Goal: Task Accomplishment & Management: Manage account settings

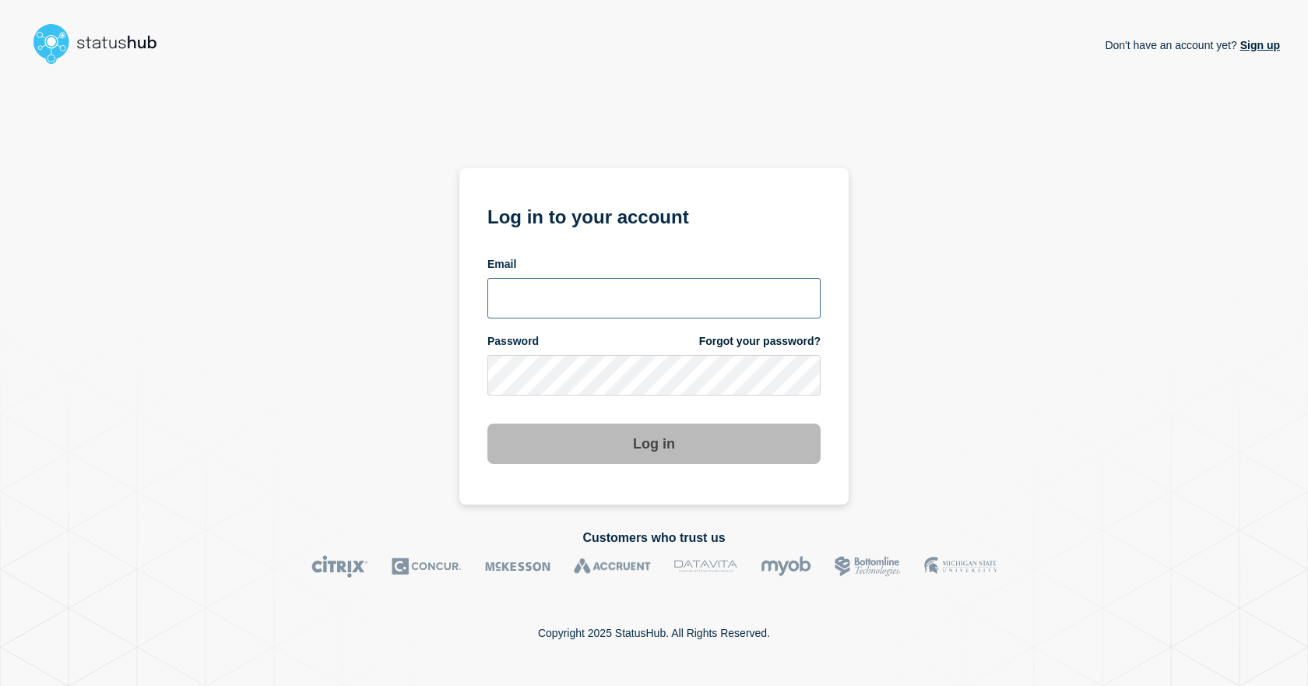
click at [570, 311] on input "email input" at bounding box center [653, 298] width 333 height 40
type input "dcarraway@fsu.edu"
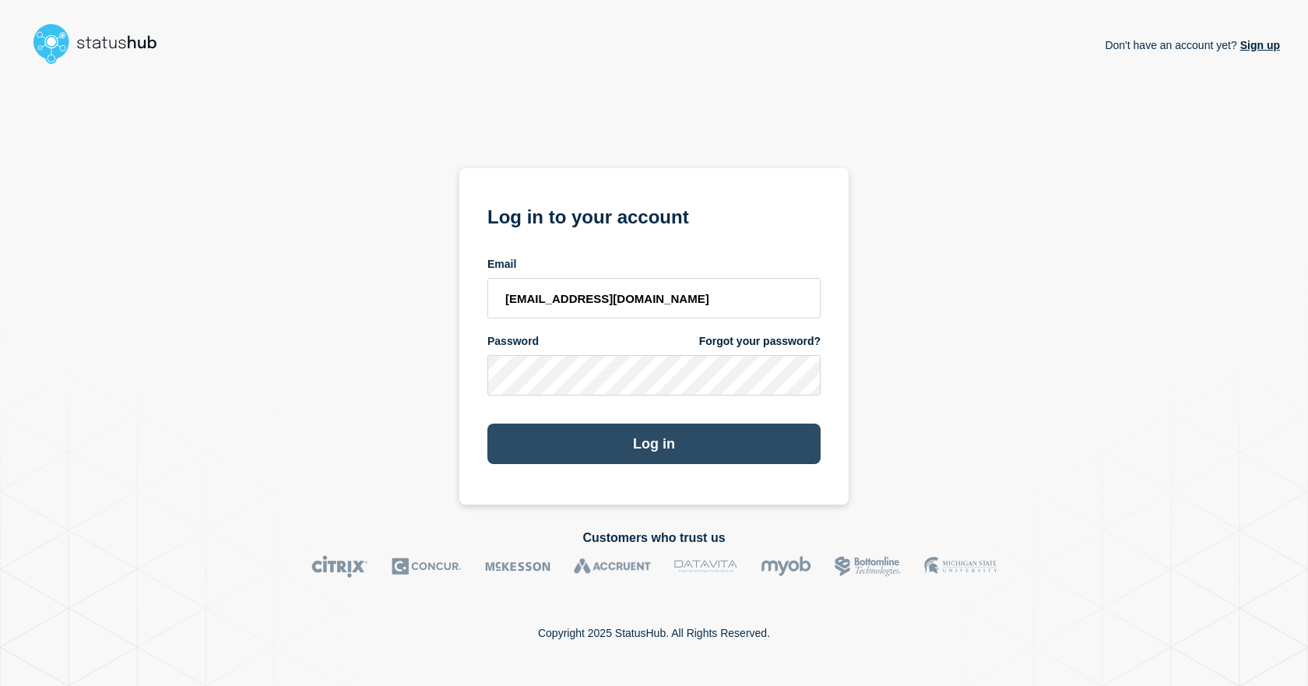
click at [555, 438] on button "Log in" at bounding box center [653, 444] width 333 height 40
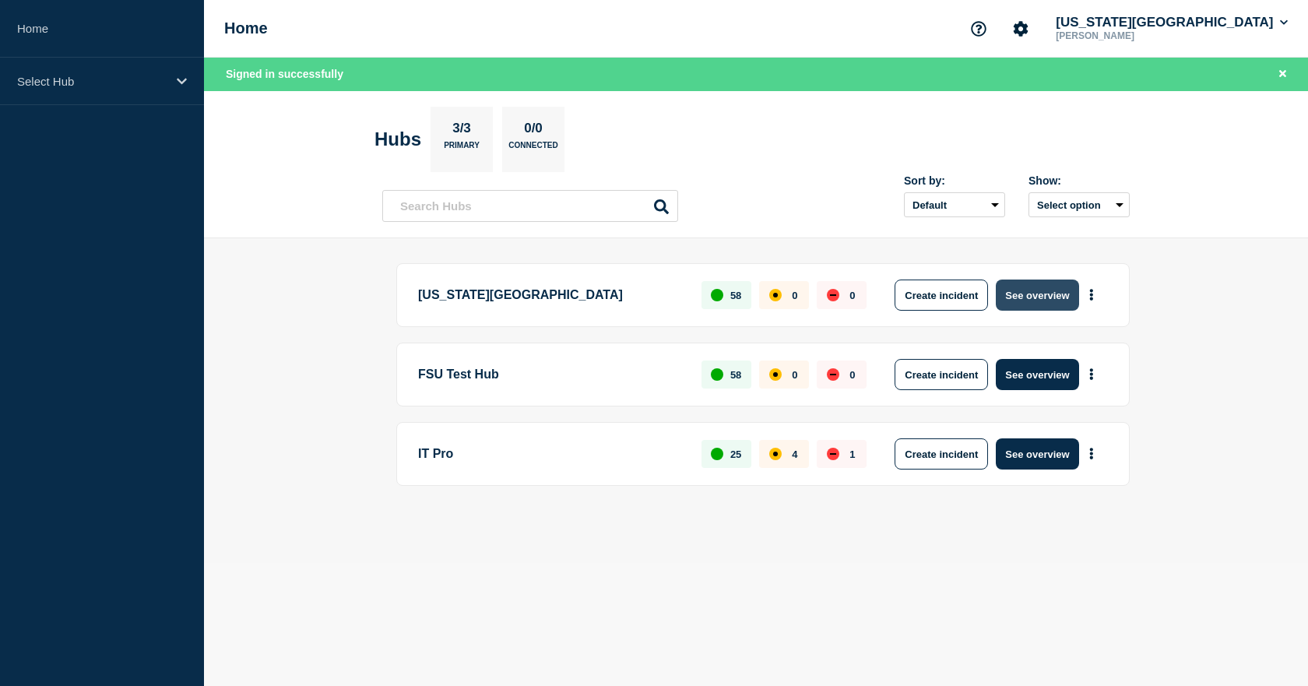
click at [1044, 294] on button "See overview" at bounding box center [1037, 295] width 83 height 31
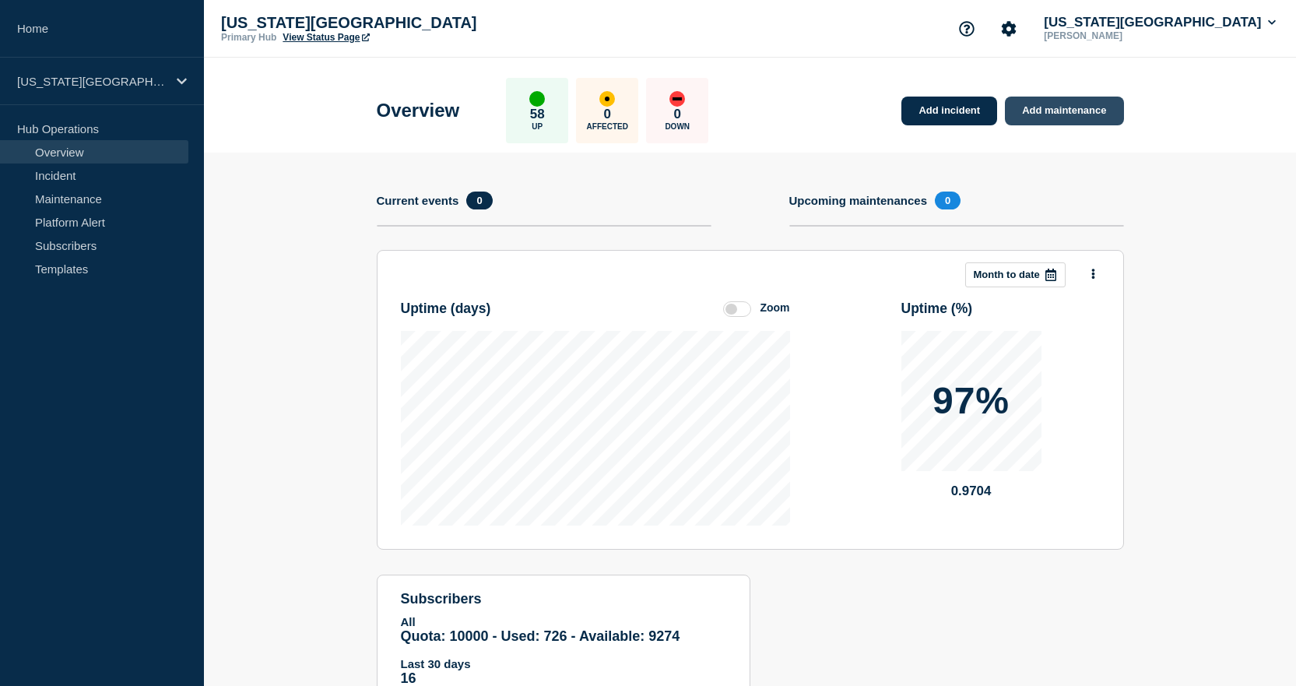
click at [1061, 119] on link "Add maintenance" at bounding box center [1064, 111] width 118 height 29
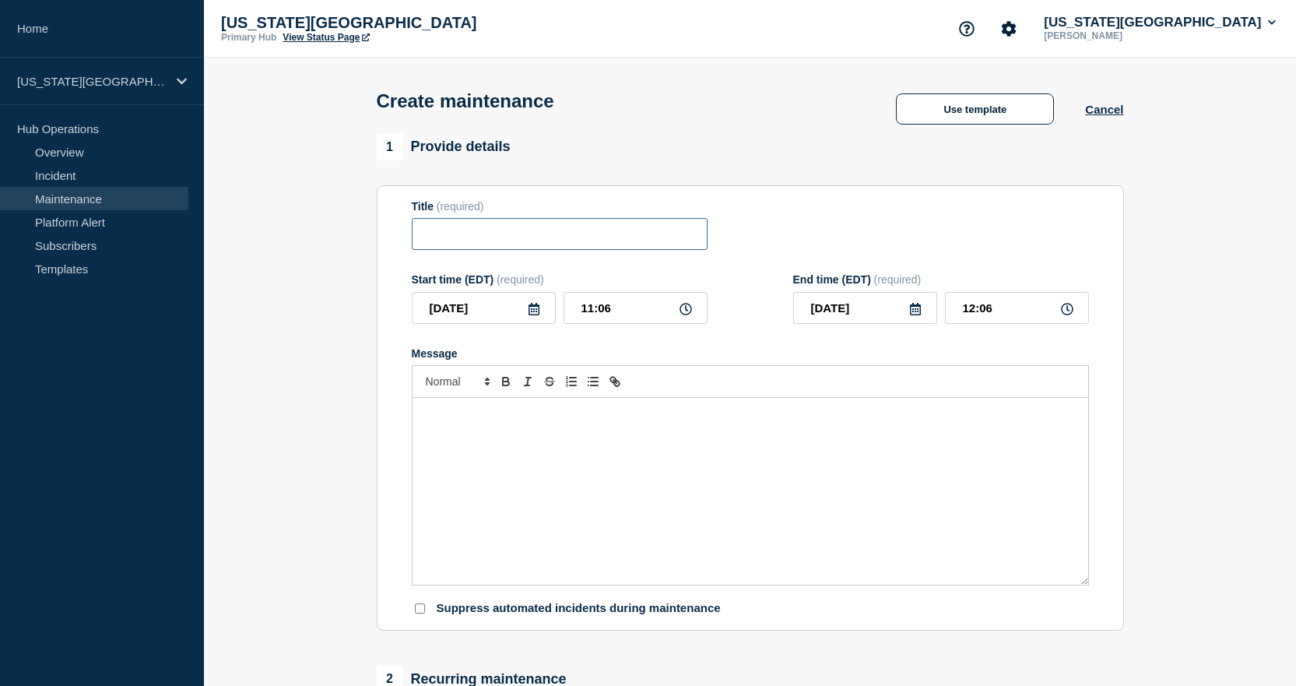
click at [417, 242] on input "Title" at bounding box center [560, 234] width 296 height 32
type input "Network"
drag, startPoint x: 582, startPoint y: 311, endPoint x: 625, endPoint y: 318, distance: 44.3
click at [625, 318] on input "11:06" at bounding box center [636, 308] width 144 height 32
type input "18:00"
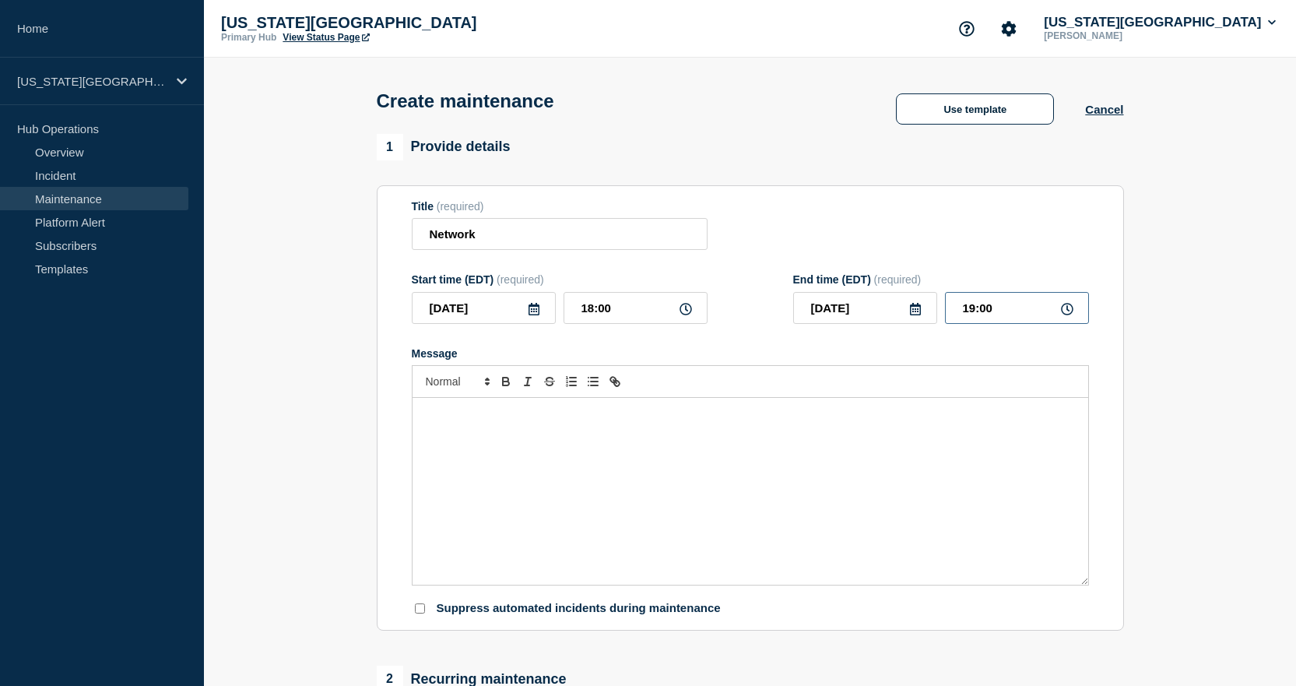
drag, startPoint x: 961, startPoint y: 316, endPoint x: 1013, endPoint y: 315, distance: 52.2
click at [1013, 315] on input "19:00" at bounding box center [1017, 308] width 144 height 32
type input "18:15"
click at [766, 457] on div "Message" at bounding box center [751, 491] width 676 height 187
click at [969, 116] on button "Use template" at bounding box center [975, 108] width 158 height 31
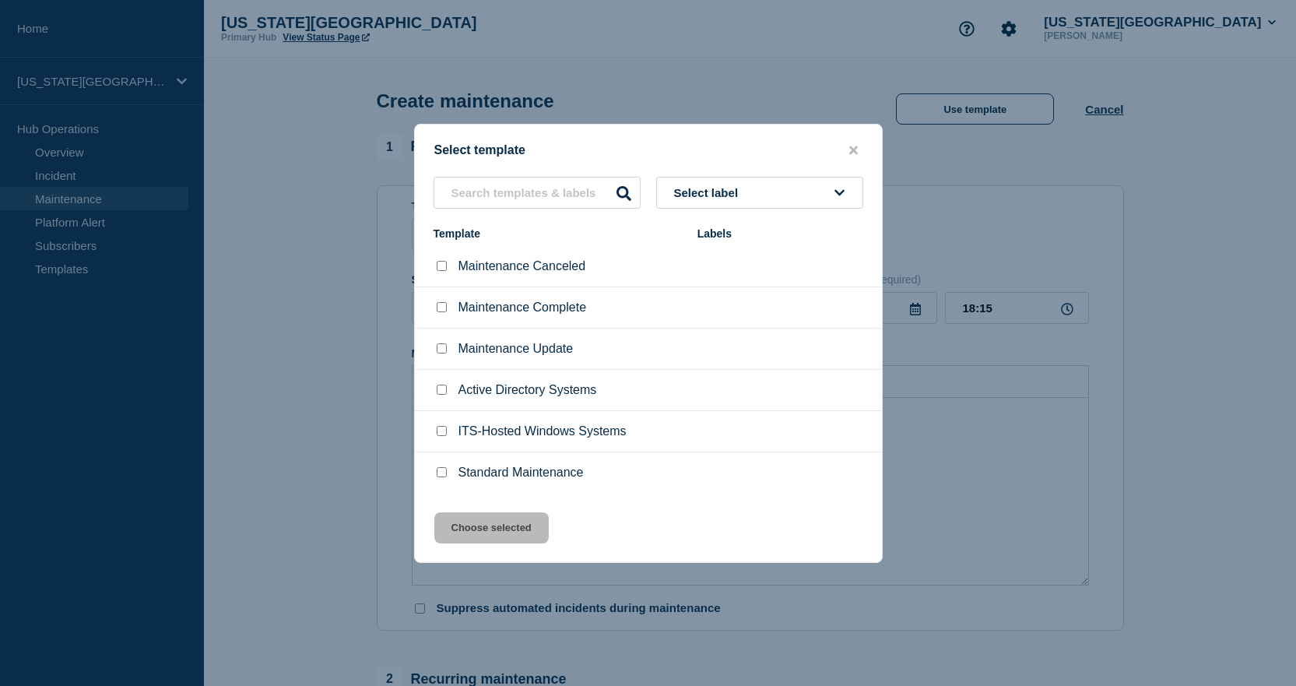
click at [442, 471] on input "Standard Maintenance checkbox" at bounding box center [442, 472] width 10 height 10
checkbox input "true"
click at [462, 526] on button "Choose selected" at bounding box center [491, 527] width 114 height 31
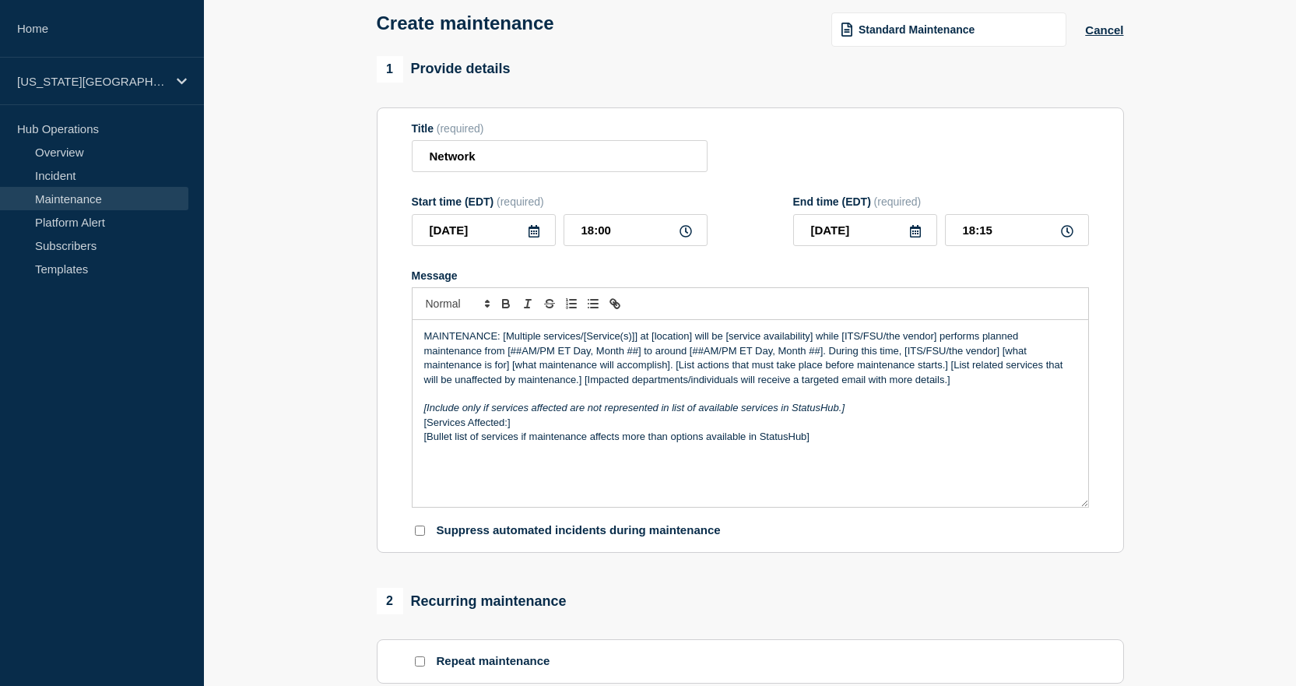
scroll to position [156, 0]
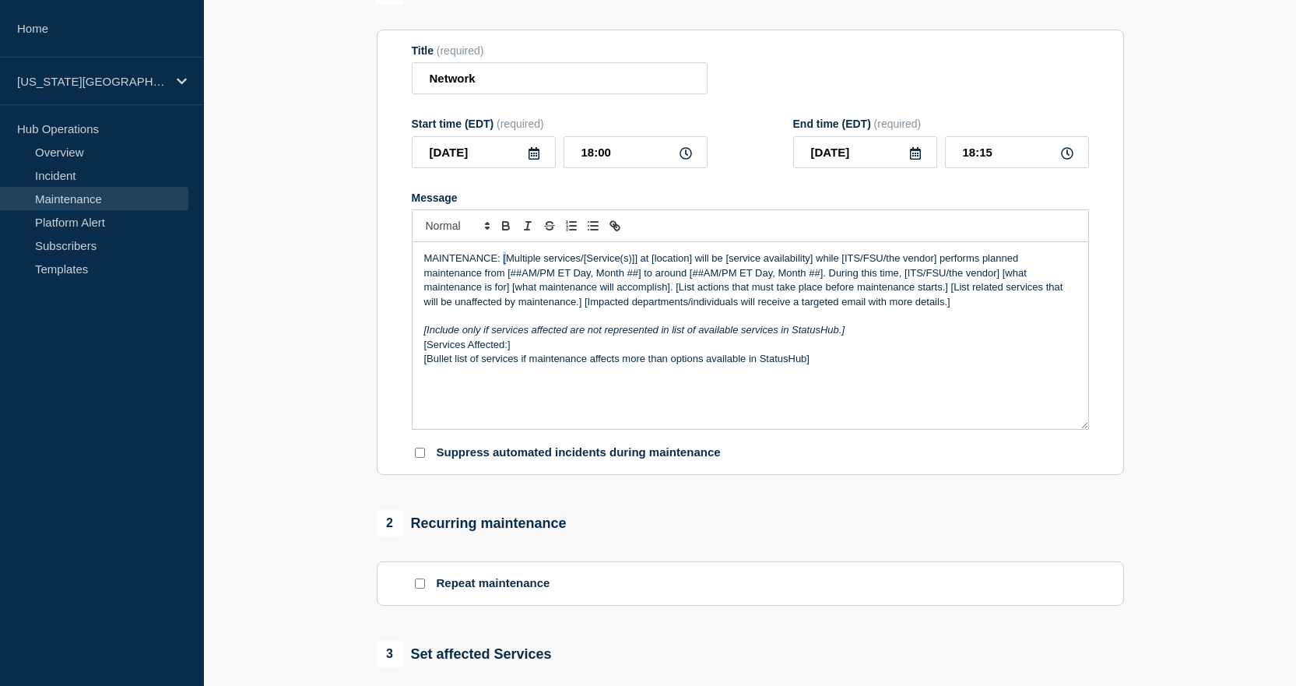
click at [508, 261] on p "MAINTENANCE: [Multiple services/[Service(s)]] at [location] will be [service av…" at bounding box center [750, 281] width 653 height 58
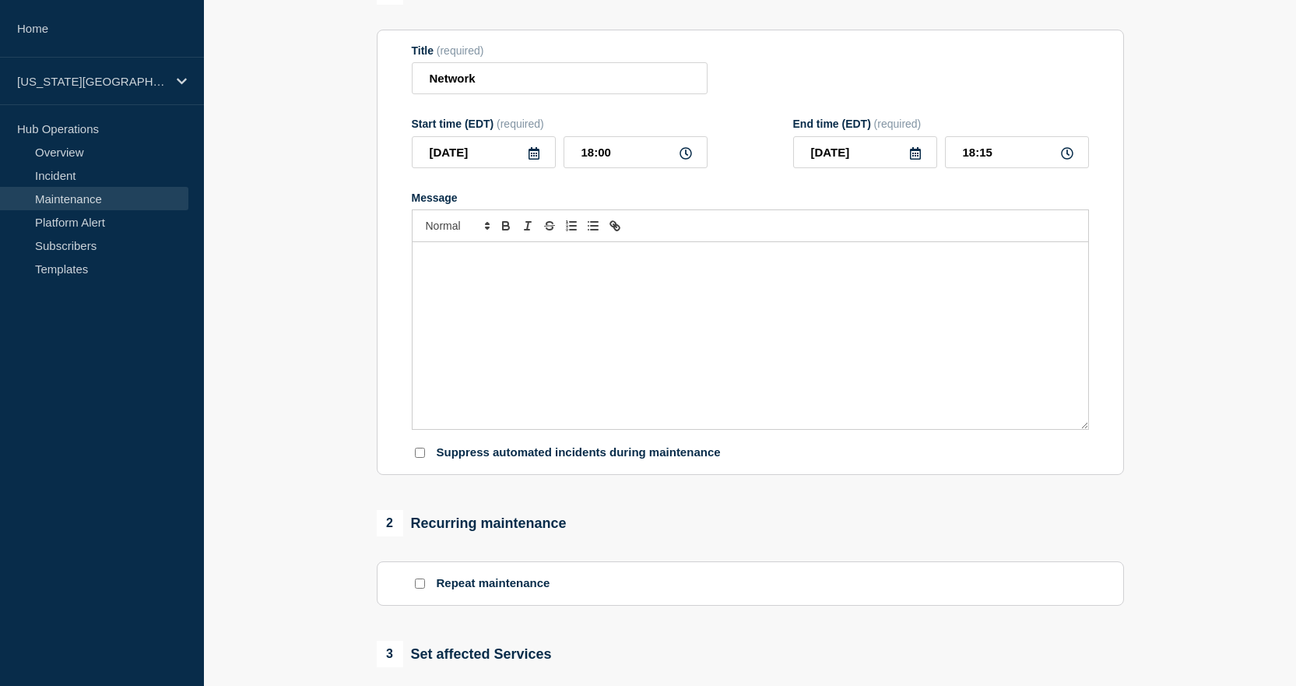
scroll to position [0, 0]
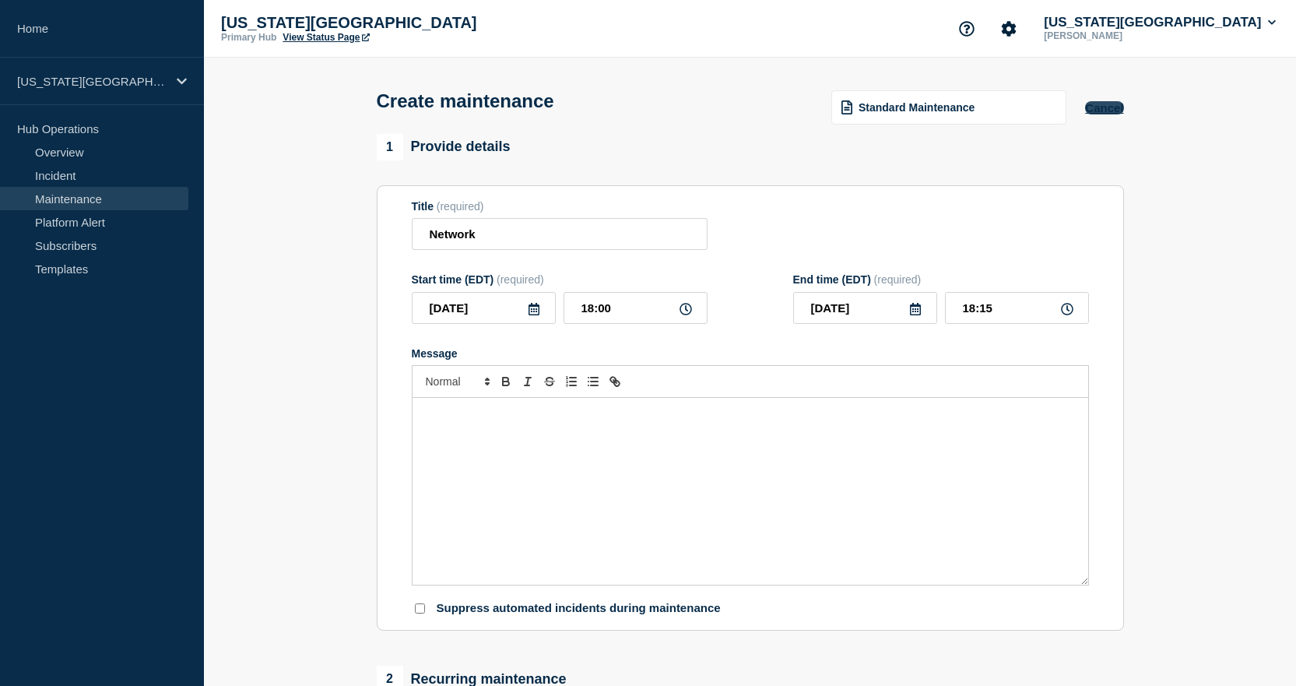
click at [1103, 107] on button "Cancel" at bounding box center [1104, 107] width 38 height 13
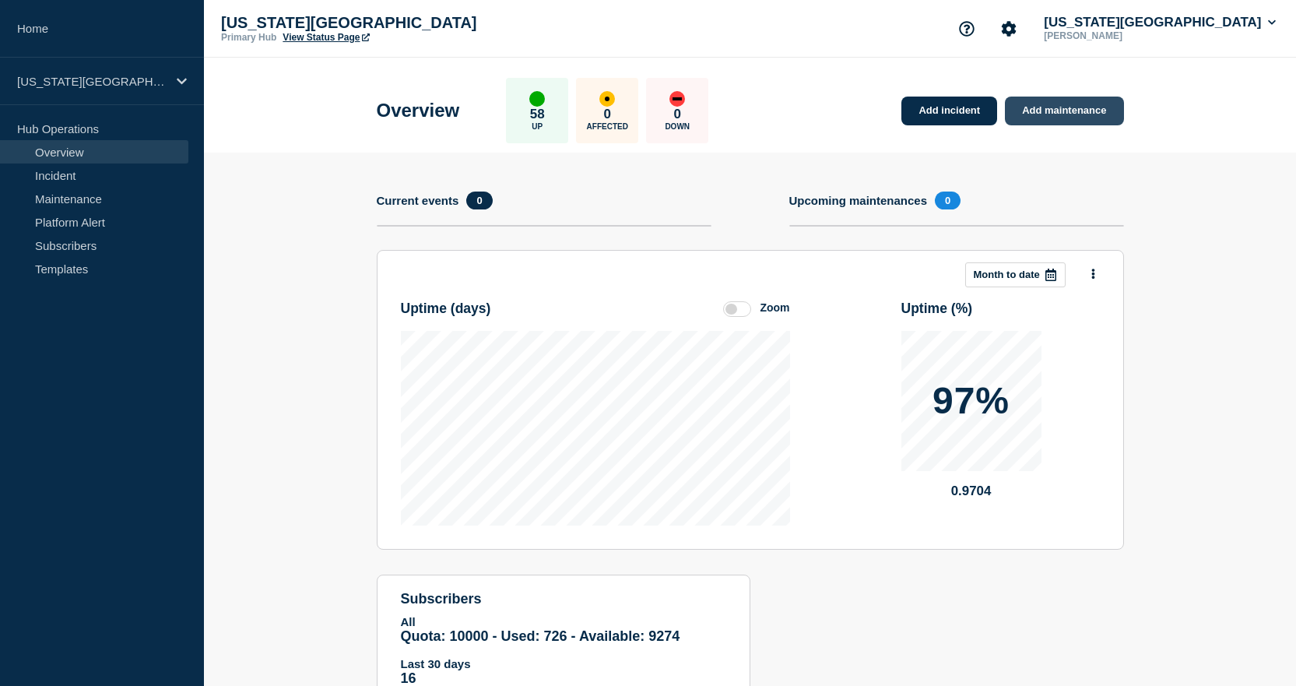
click at [1065, 109] on link "Add maintenance" at bounding box center [1064, 111] width 118 height 29
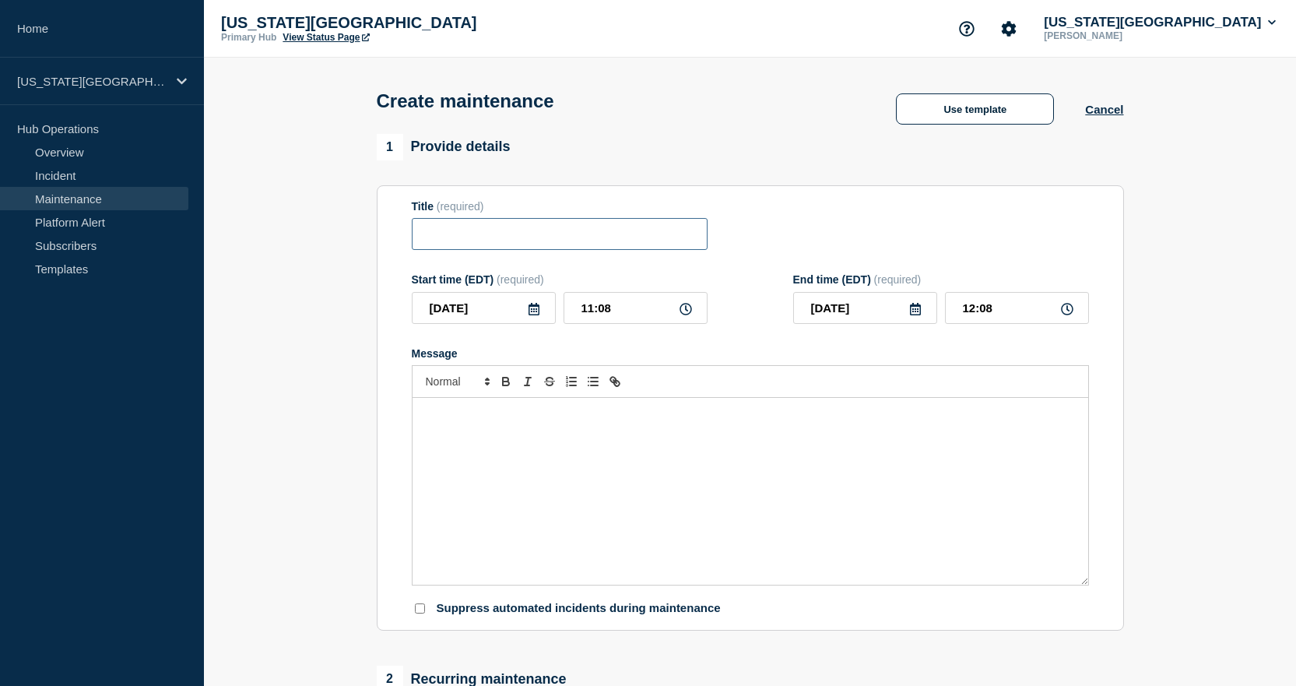
click at [445, 237] on input "Title" at bounding box center [560, 234] width 296 height 32
type input "Network Services"
drag, startPoint x: 614, startPoint y: 312, endPoint x: 553, endPoint y: 320, distance: 62.0
click at [553, 320] on div "[DATE] 11:08" at bounding box center [560, 308] width 296 height 32
type input "18:00"
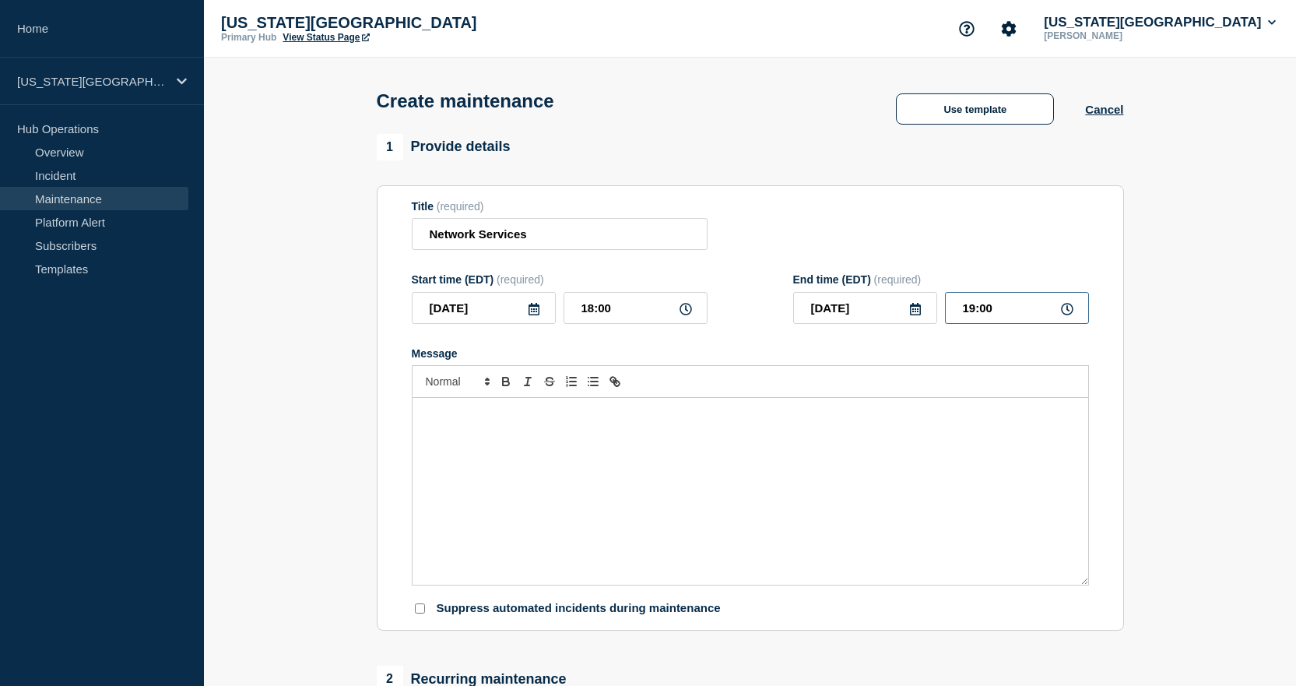
drag, startPoint x: 968, startPoint y: 309, endPoint x: 997, endPoint y: 301, distance: 30.6
click at [997, 301] on input "19:00" at bounding box center [1017, 308] width 144 height 32
type input "18:15"
click at [878, 441] on div "Message" at bounding box center [751, 491] width 676 height 187
click at [967, 114] on button "Use template" at bounding box center [975, 108] width 158 height 31
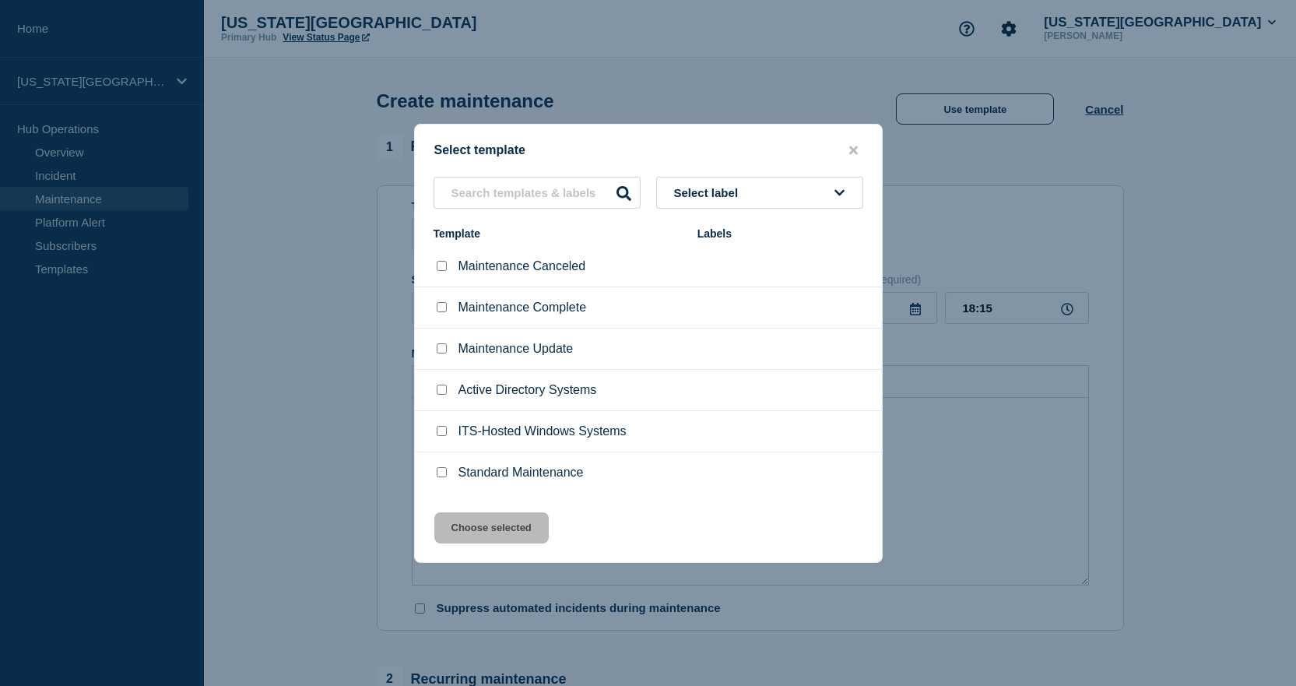
click at [441, 470] on input "Standard Maintenance checkbox" at bounding box center [442, 472] width 10 height 10
checkbox input "true"
click at [472, 534] on button "Choose selected" at bounding box center [491, 527] width 114 height 31
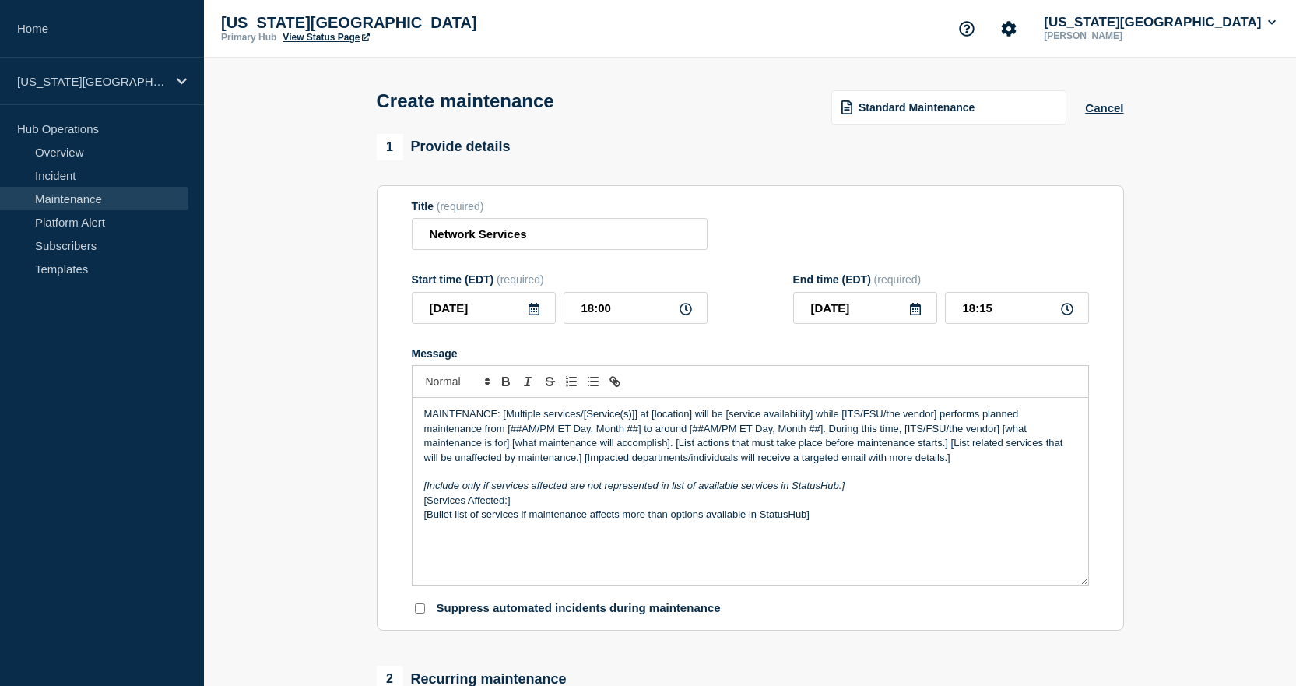
click at [454, 431] on p "MAINTENANCE: [Multiple services/[Service(s)]] at [location] will be [service av…" at bounding box center [750, 436] width 653 height 58
drag, startPoint x: 501, startPoint y: 418, endPoint x: 511, endPoint y: 416, distance: 9.6
click at [511, 416] on p "MAINTENANCE: [Multiple services/[Service(s)]] at [location] will be [service av…" at bounding box center [750, 436] width 653 height 58
click at [498, 421] on p "MAINTENANCE: [Multiple services/[Service(s)]] at [location] will be [service av…" at bounding box center [750, 436] width 653 height 58
drag, startPoint x: 503, startPoint y: 416, endPoint x: 541, endPoint y: 411, distance: 38.4
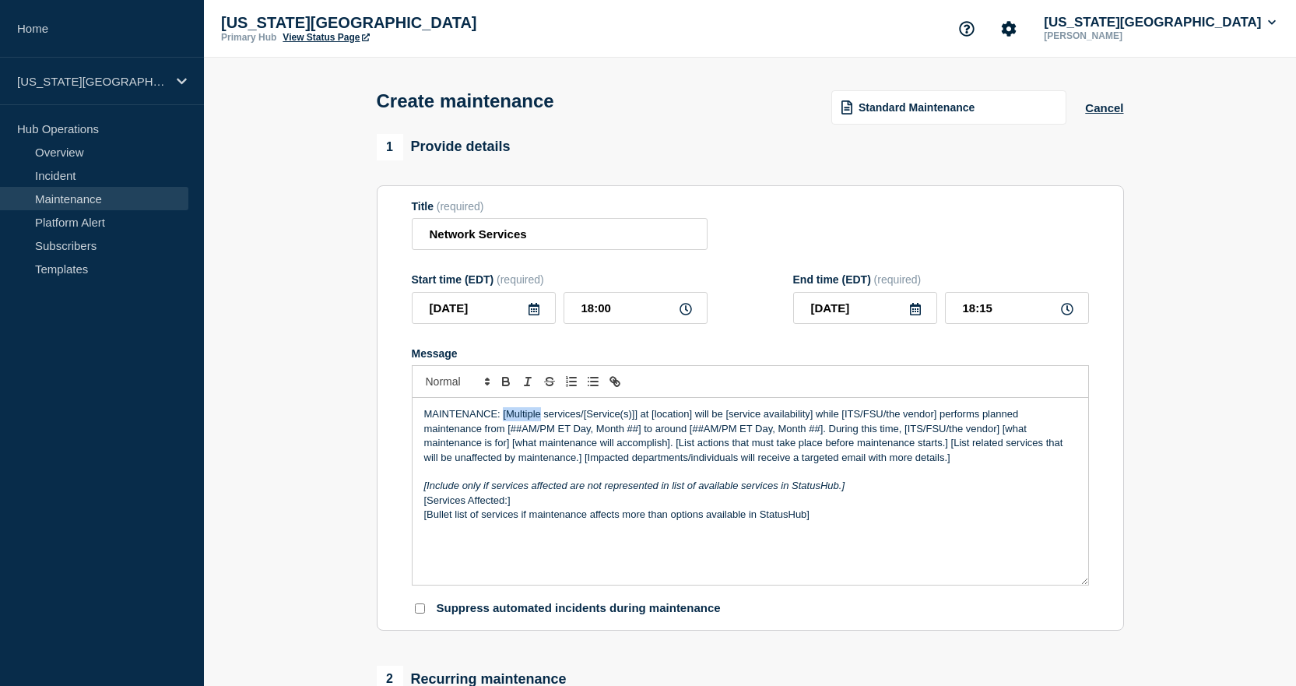
click at [541, 411] on p "MAINTENANCE: [Multiple services/[Service(s)]] at [location] will be [service av…" at bounding box center [750, 436] width 653 height 58
drag, startPoint x: 580, startPoint y: 415, endPoint x: 692, endPoint y: 418, distance: 112.2
click at [692, 418] on p "MAINTENANCE: Network services/[Service(s)]] at [location] will be [service avai…" at bounding box center [750, 436] width 653 height 58
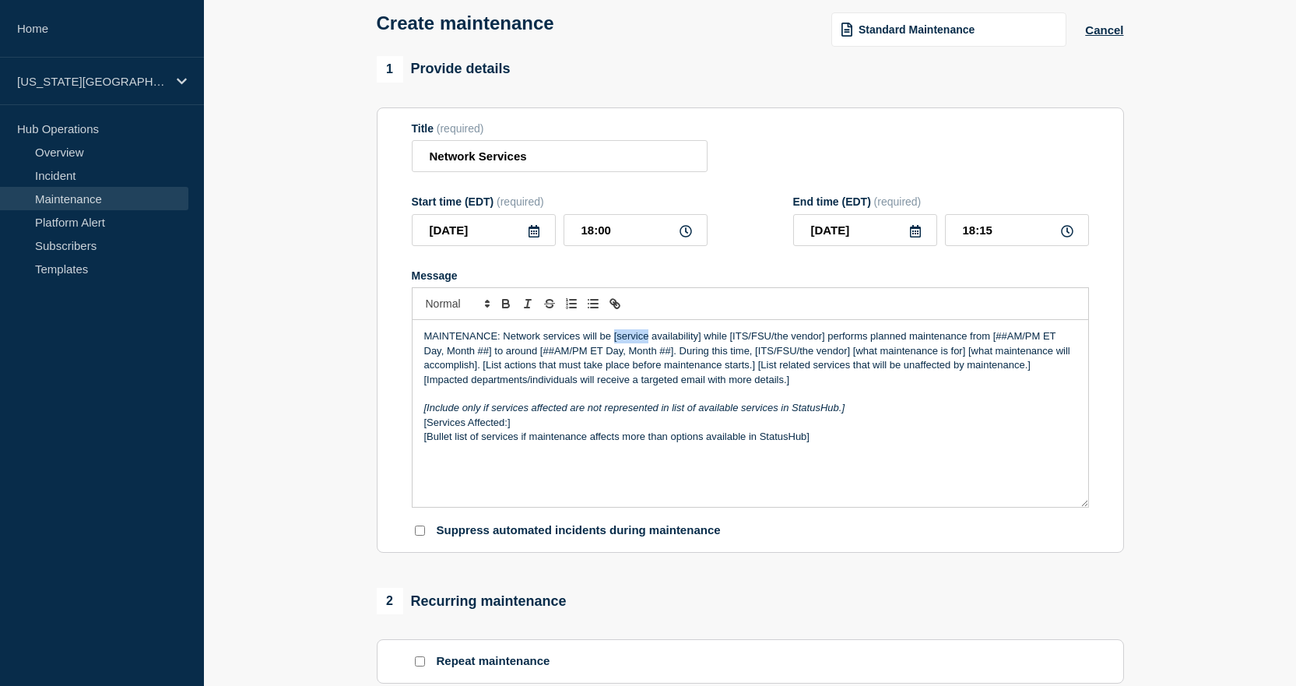
drag, startPoint x: 613, startPoint y: 339, endPoint x: 649, endPoint y: 337, distance: 35.9
click at [649, 337] on p "MAINTENANCE: Network services will be [service availability] while [ITS/FSU/the…" at bounding box center [750, 358] width 653 height 58
drag, startPoint x: 879, startPoint y: 340, endPoint x: 888, endPoint y: 339, distance: 9.4
click at [888, 339] on p "MAINTENANCE: Network services will be briefly unavailable while ITS performs pl…" at bounding box center [750, 358] width 653 height 58
click at [868, 341] on p "MAINTENANCE: Network services will be briefly unavailable while ITS performs pl…" at bounding box center [750, 358] width 653 height 58
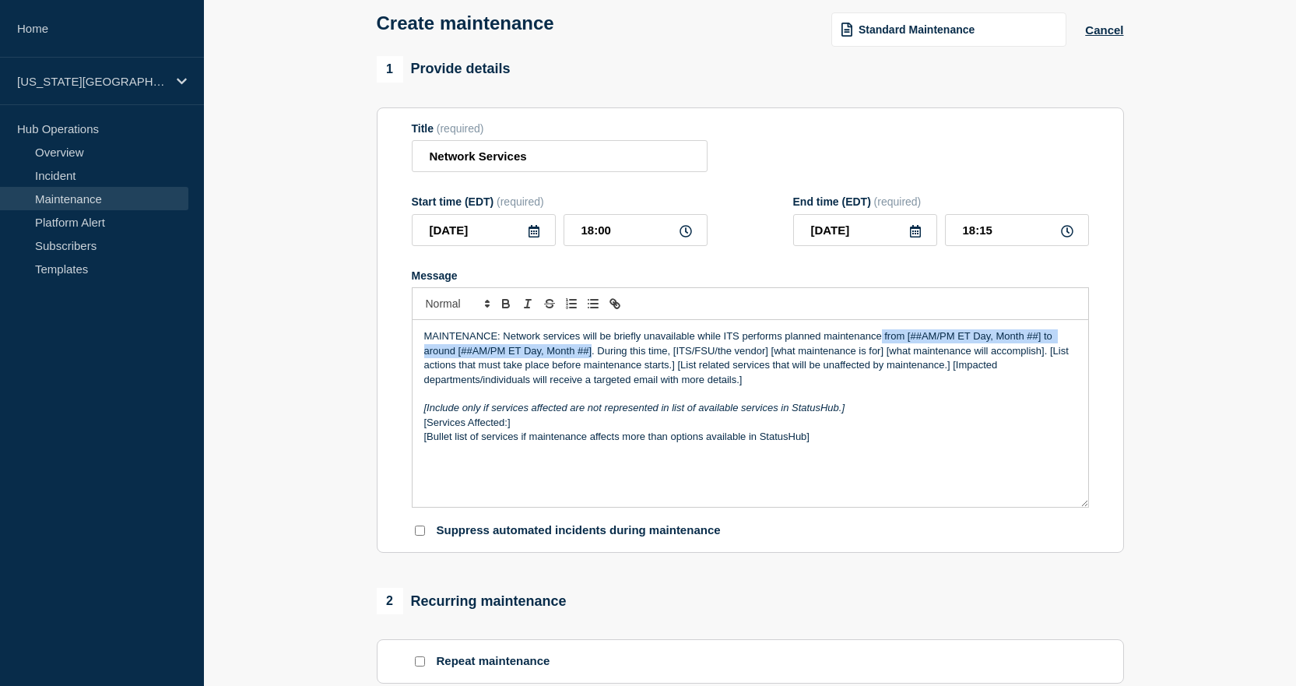
drag, startPoint x: 880, startPoint y: 339, endPoint x: 593, endPoint y: 350, distance: 287.5
click at [593, 350] on p "MAINTENANCE: Network services will be briefly unavailable while ITS performs pl…" at bounding box center [750, 358] width 653 height 58
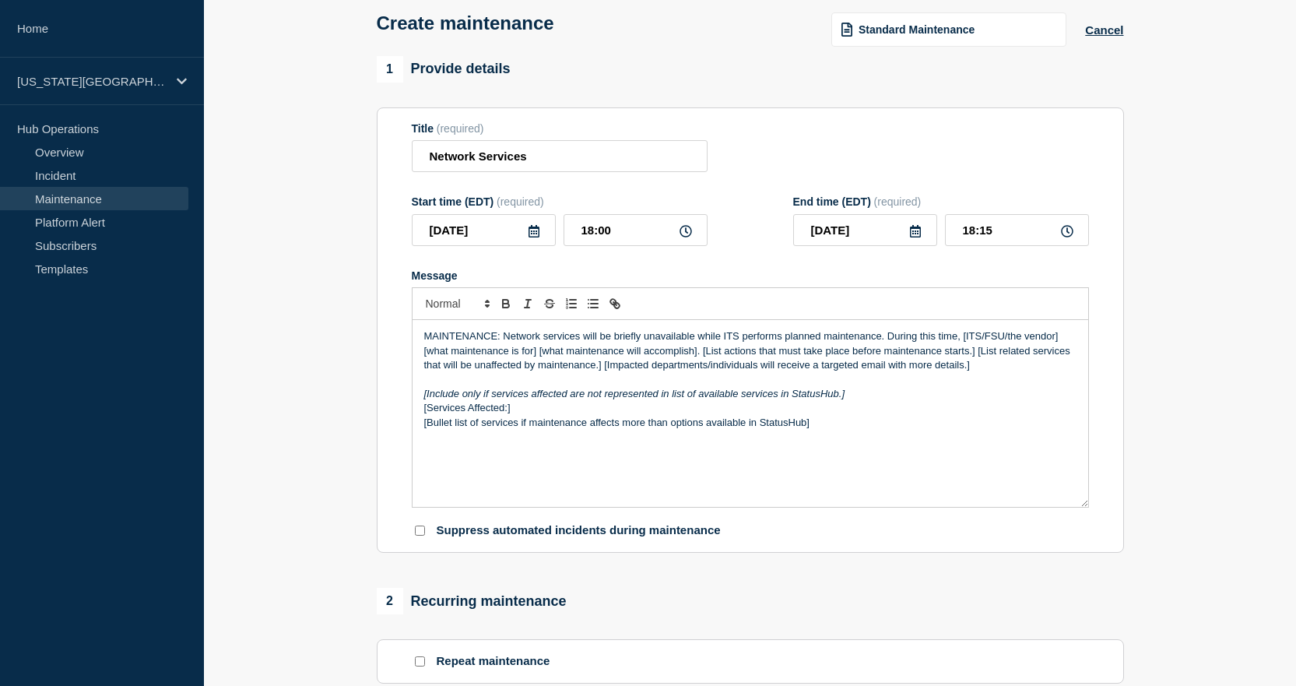
click at [966, 340] on p "MAINTENANCE: Network services will be briefly unavailable while ITS performs pl…" at bounding box center [750, 350] width 653 height 43
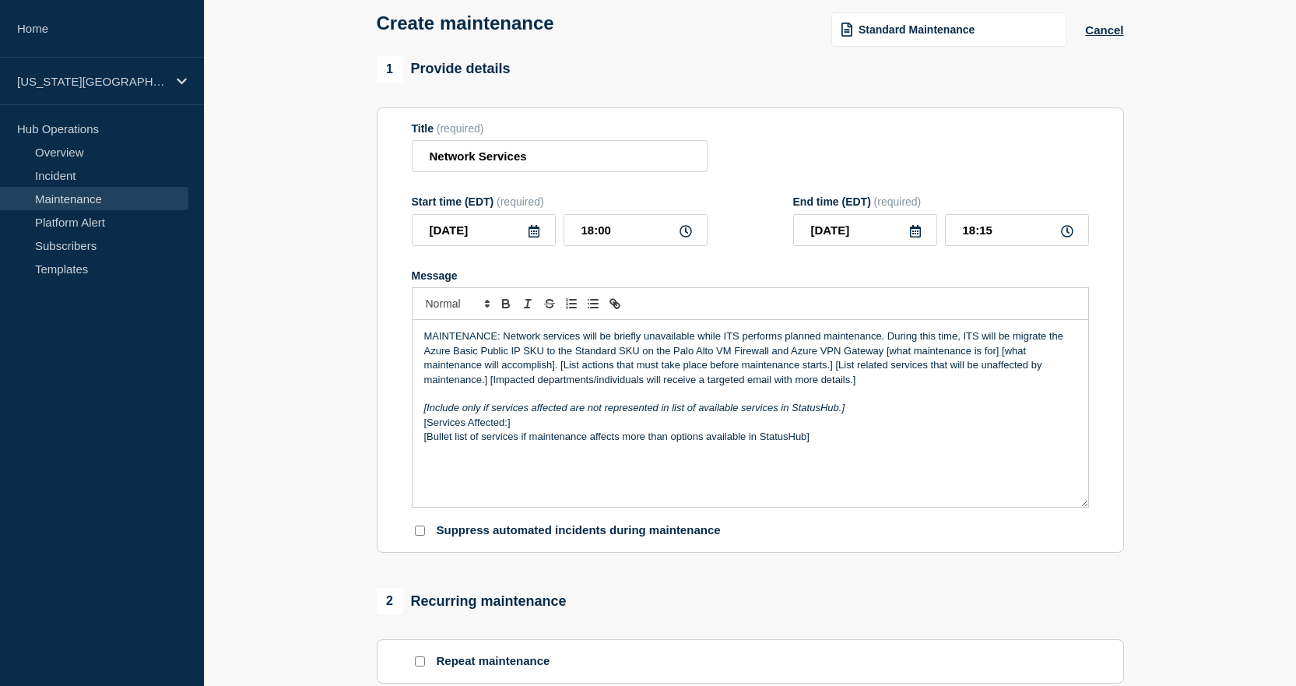
drag, startPoint x: 1045, startPoint y: 339, endPoint x: 1016, endPoint y: 355, distance: 33.1
click at [1045, 339] on p "MAINTENANCE: Network services will be briefly unavailable while ITS performs pl…" at bounding box center [750, 358] width 653 height 58
click at [881, 355] on p "MAINTENANCE: Network services will be briefly unavailable while ITS performs pl…" at bounding box center [750, 358] width 653 height 58
click at [885, 355] on p "MAINTENANCE: Network services will be briefly unavailable while ITS performs pl…" at bounding box center [750, 358] width 653 height 58
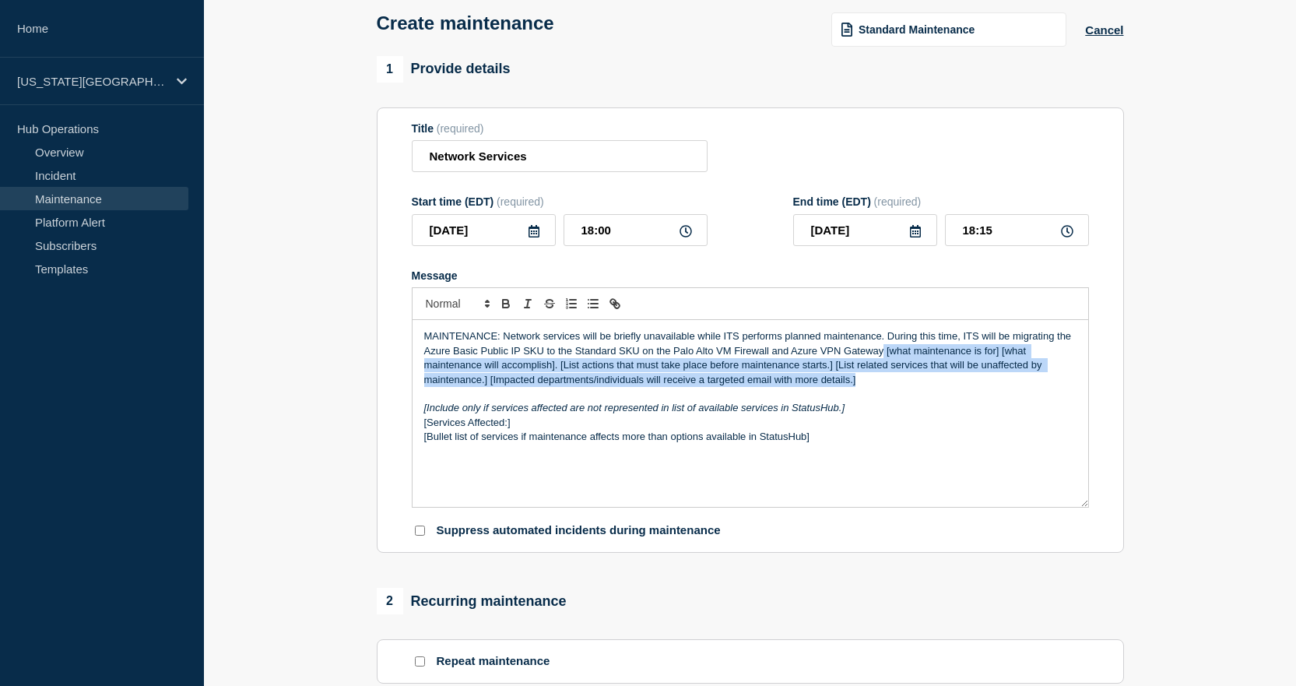
drag, startPoint x: 885, startPoint y: 355, endPoint x: 855, endPoint y: 379, distance: 38.2
click at [855, 379] on p "MAINTENANCE: Network services will be briefly unavailable while ITS performs pl…" at bounding box center [750, 358] width 653 height 58
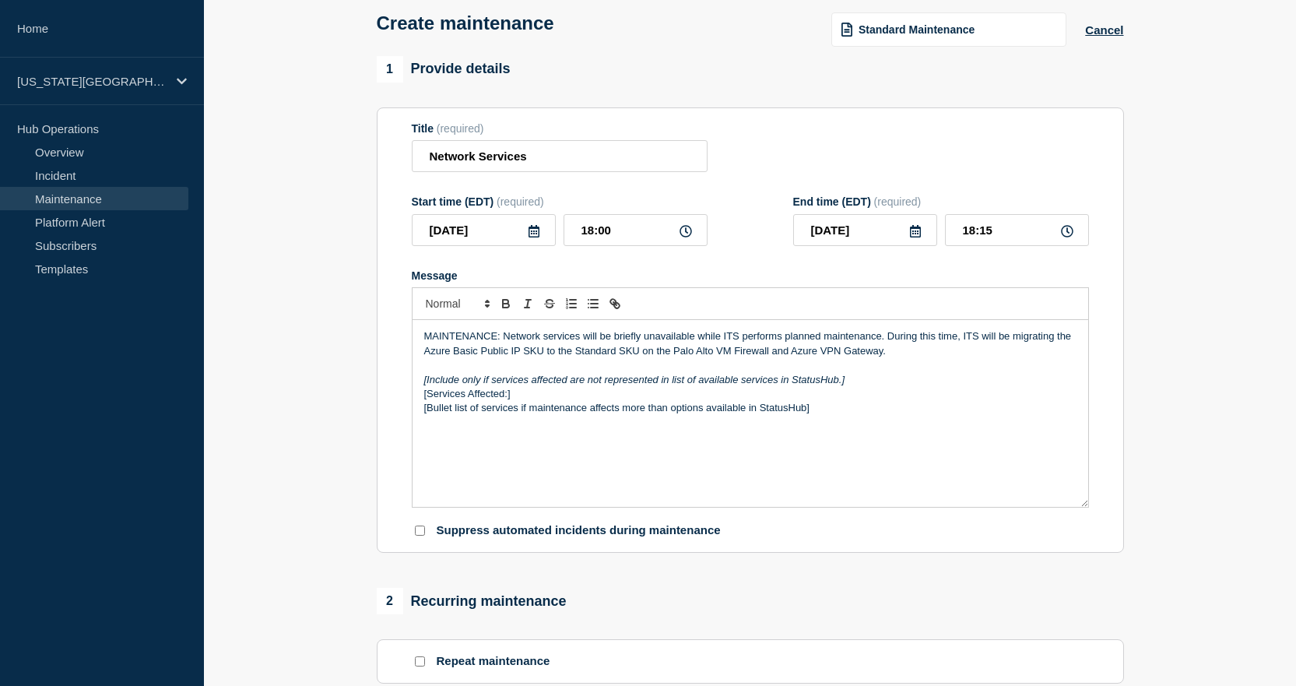
click at [658, 434] on div "MAINTENANCE: Network services will be briefly unavailable while ITS performs pl…" at bounding box center [751, 413] width 676 height 187
drag, startPoint x: 823, startPoint y: 415, endPoint x: 579, endPoint y: 442, distance: 245.2
click at [602, 434] on div "MAINTENANCE: Network services will be briefly unavailable while ITS performs pl…" at bounding box center [751, 413] width 676 height 187
click at [419, 533] on input "Suppress automated incidents during maintenance" at bounding box center [420, 531] width 10 height 10
checkbox input "true"
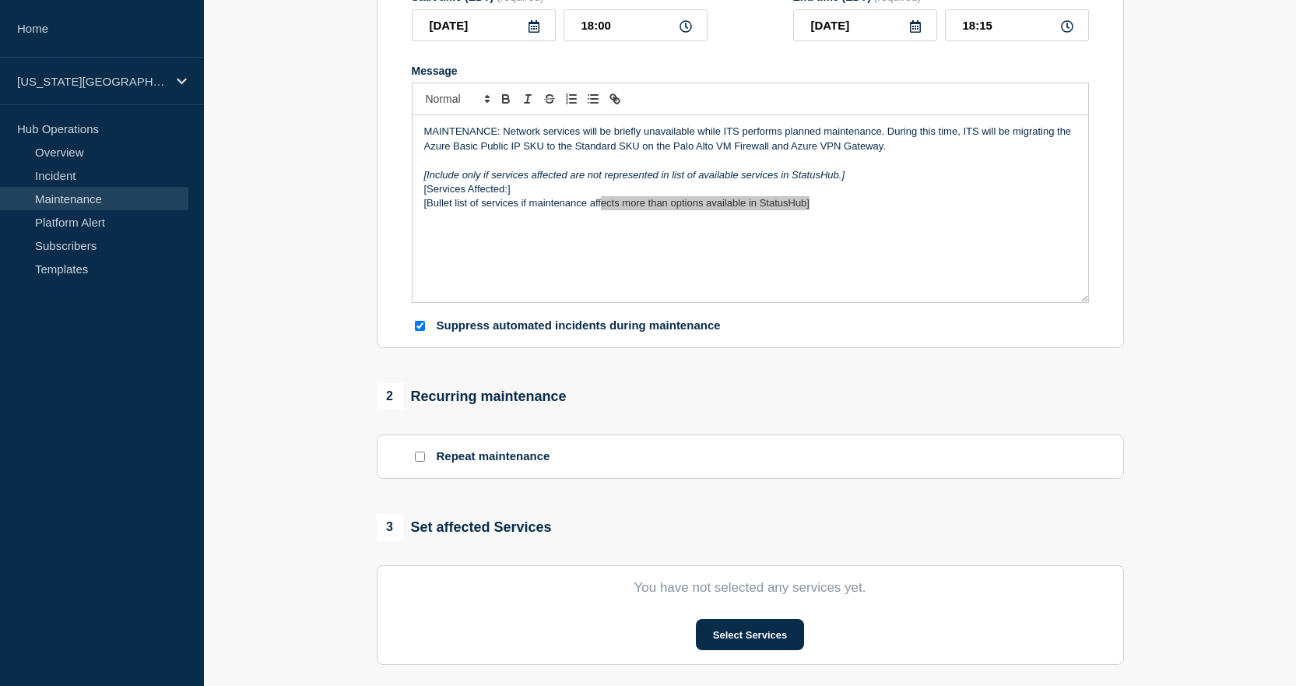
scroll to position [205, 0]
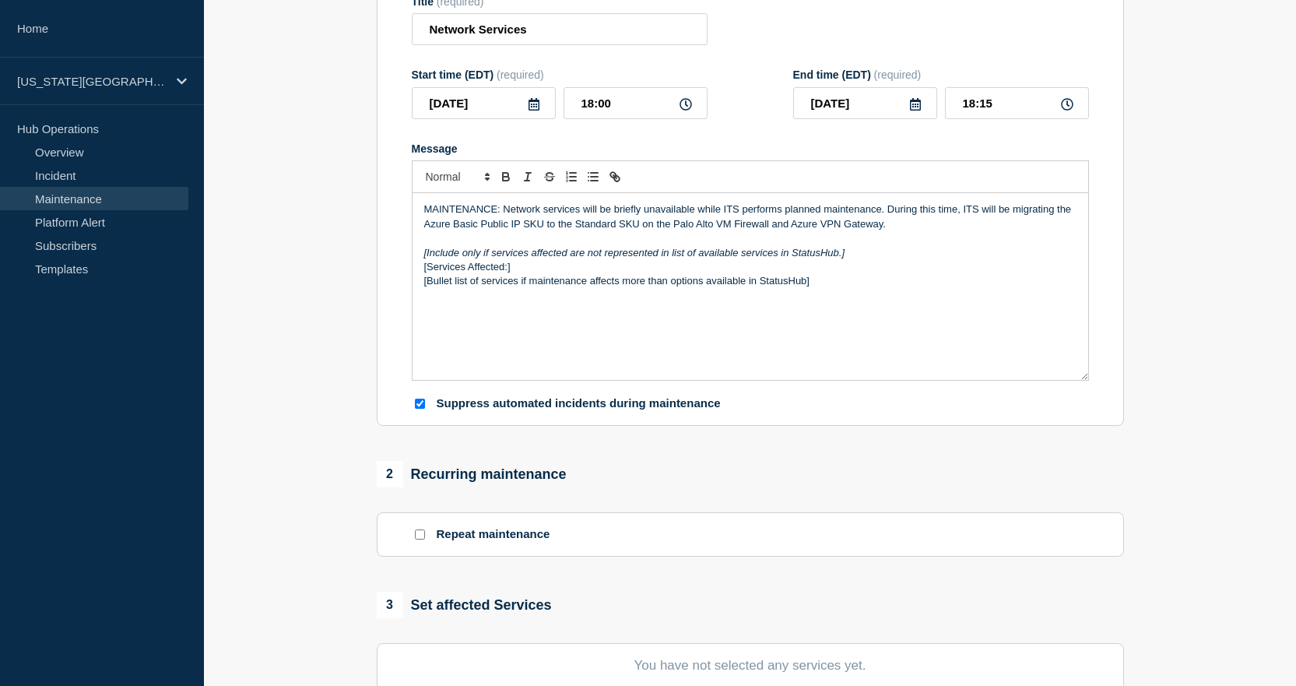
click at [880, 214] on p "MAINTENANCE: Network services will be briefly unavailable while ITS performs pl…" at bounding box center [750, 216] width 653 height 29
drag, startPoint x: 644, startPoint y: 214, endPoint x: 695, endPoint y: 213, distance: 50.6
click at [695, 213] on p "MAINTENANCE: Network services will be briefly unavailable while ITS performs pl…" at bounding box center [750, 216] width 653 height 29
click at [864, 215] on p "MAINTENANCE: Network services will be briefly affected while ITS performs plann…" at bounding box center [750, 216] width 653 height 29
click at [584, 218] on p "MAINTENANCE: Network services will be briefly affected while ITS performs plann…" at bounding box center [750, 216] width 653 height 29
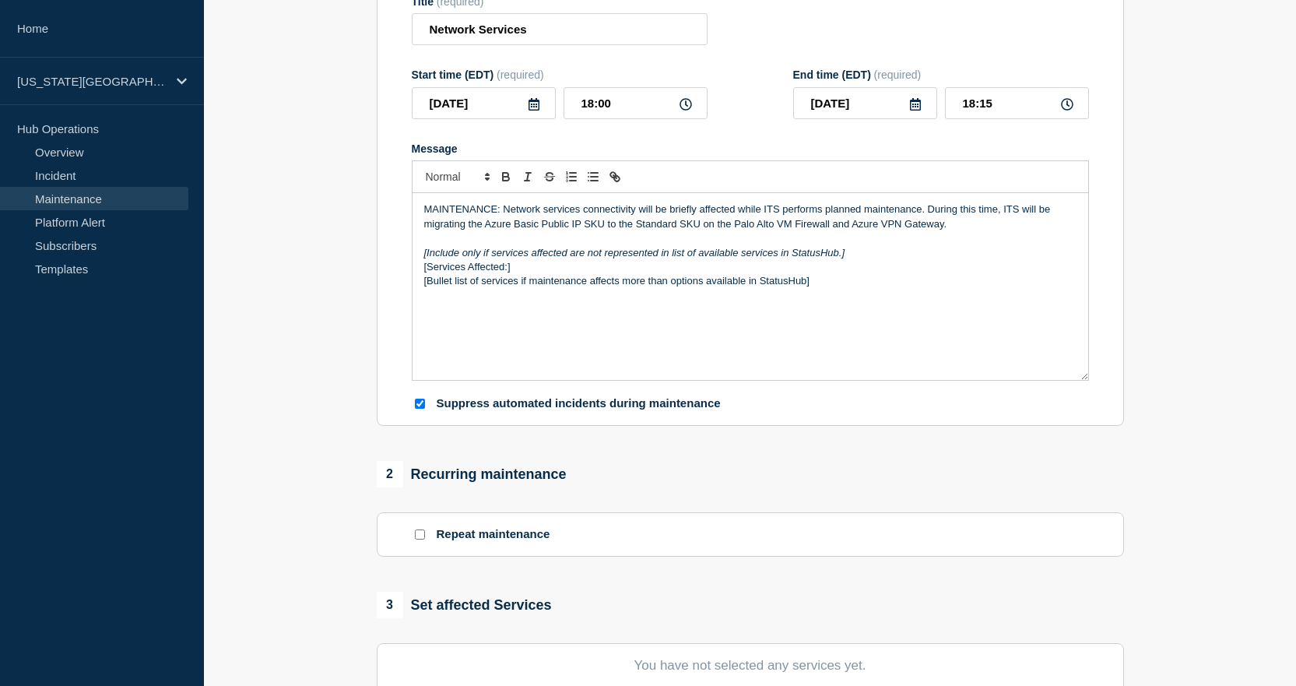
click at [654, 273] on p "[Services Affected:]" at bounding box center [750, 267] width 653 height 14
click at [391, 230] on section "Title (required) Network Services Start time (EDT) (required) [DATE] 18:00 End …" at bounding box center [750, 204] width 747 height 446
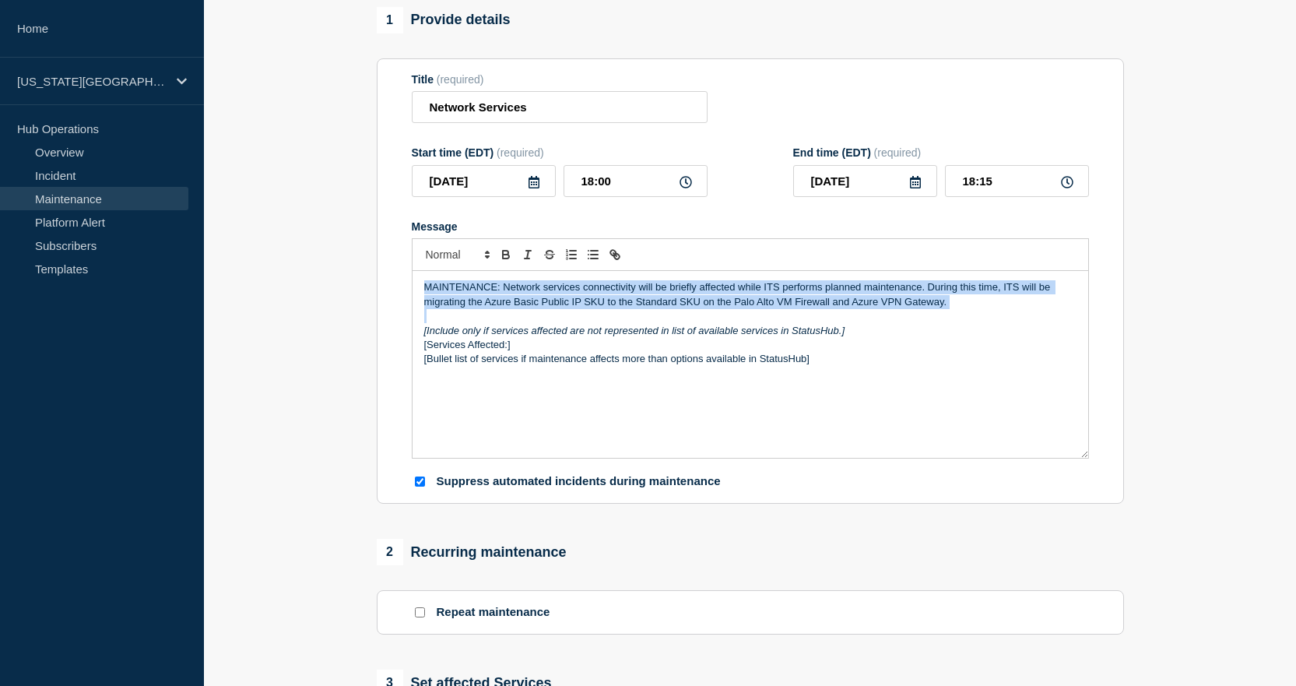
drag, startPoint x: 424, startPoint y: 293, endPoint x: 966, endPoint y: 314, distance: 541.6
click at [966, 314] on div "MAINTENANCE: Network services connectivity will be briefly affected while ITS p…" at bounding box center [751, 364] width 676 height 187
copy p "MAINTENANCE: Network services connectivity will be briefly affected while ITS p…"
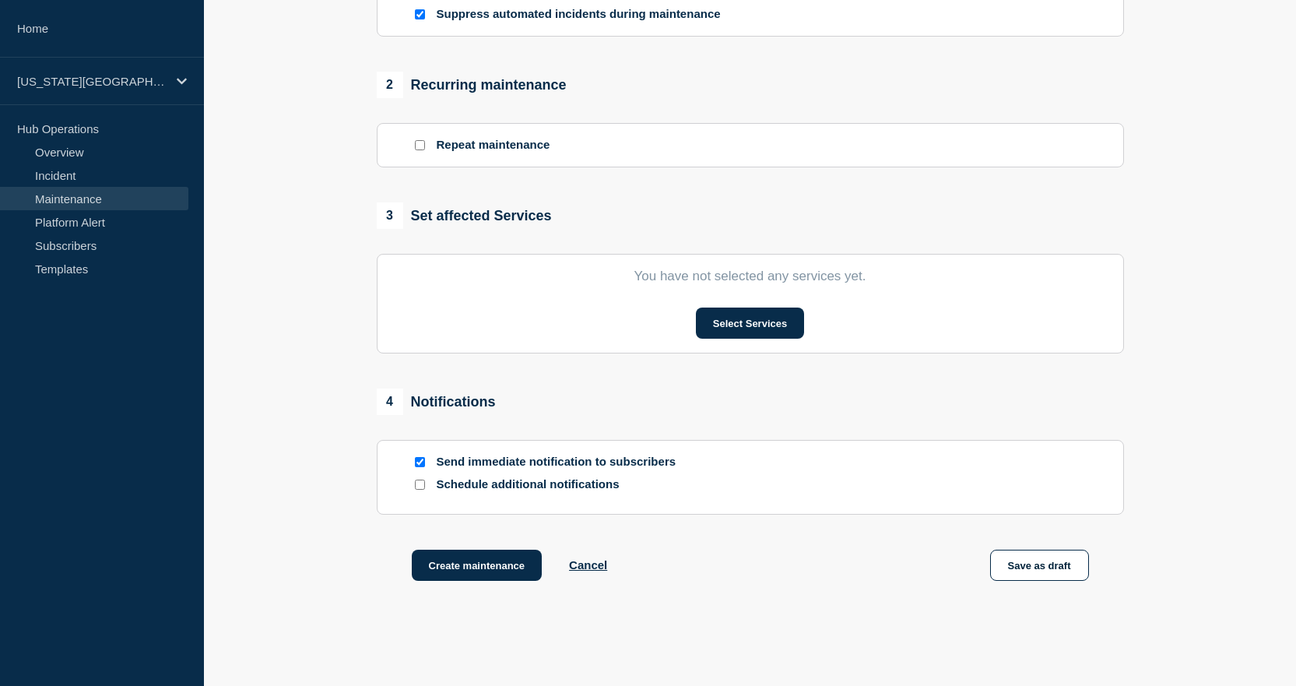
scroll to position [283, 0]
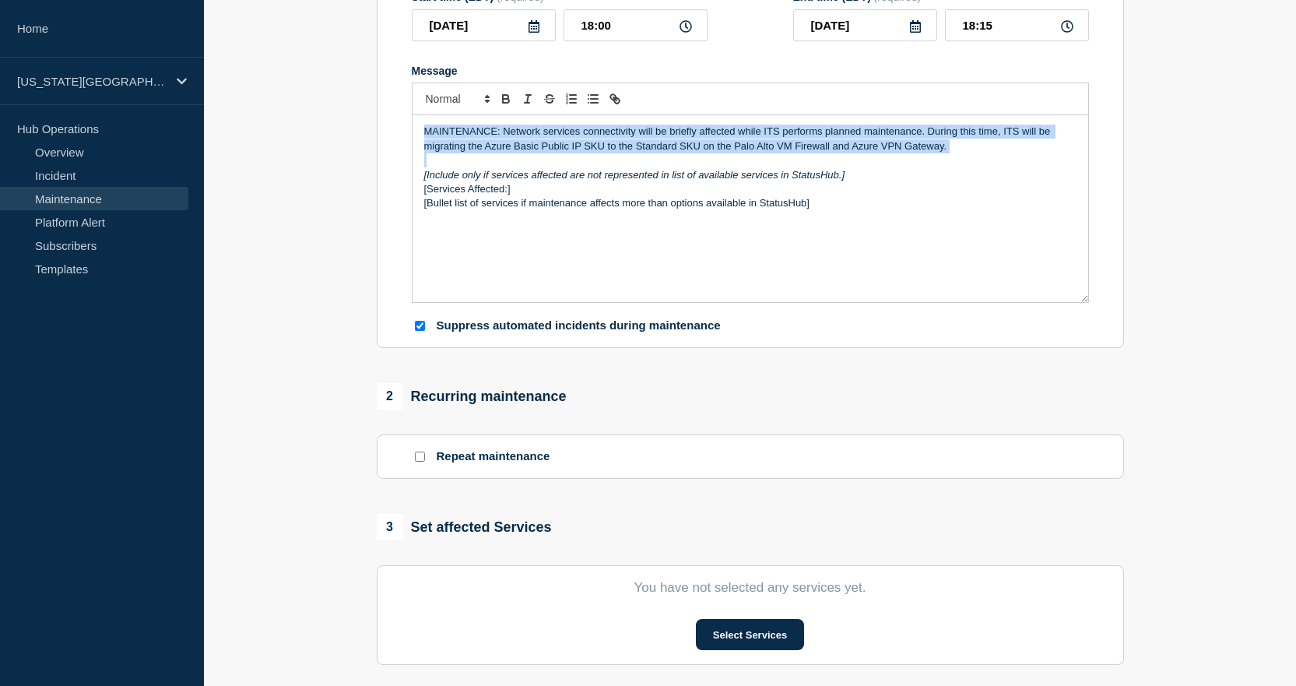
copy p "MAINTENANCE: Network services connectivity will be briefly affected while ITS p…"
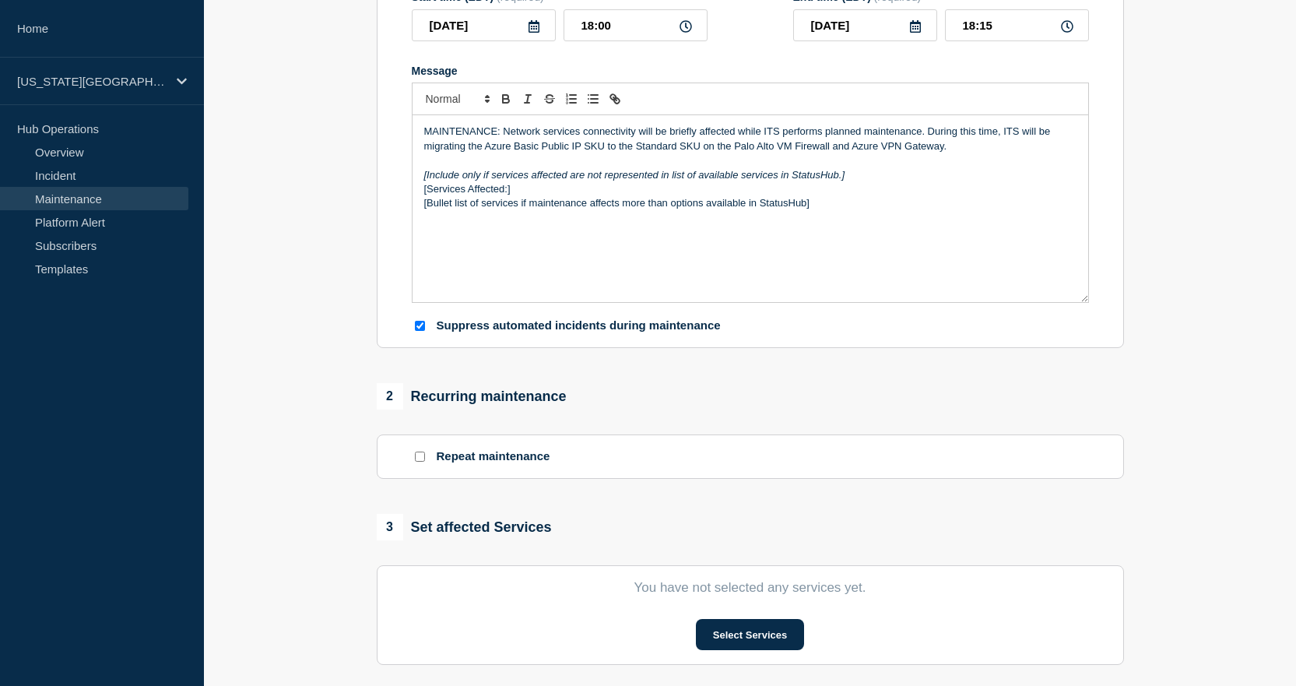
click at [760, 187] on p "[Services Affected:]" at bounding box center [750, 189] width 653 height 14
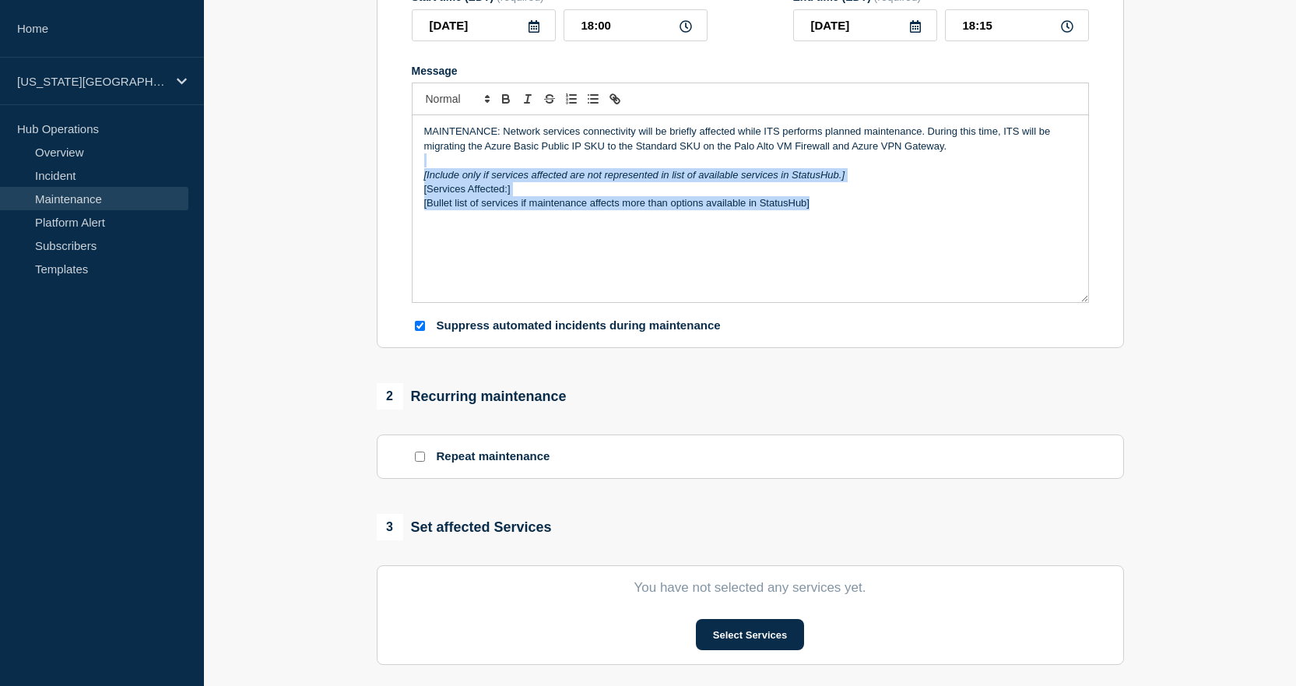
drag, startPoint x: 827, startPoint y: 209, endPoint x: 339, endPoint y: 163, distance: 489.7
click at [339, 163] on section "1 Provide details Title (required) Network Services Start time (EDT) (required)…" at bounding box center [750, 391] width 1092 height 1081
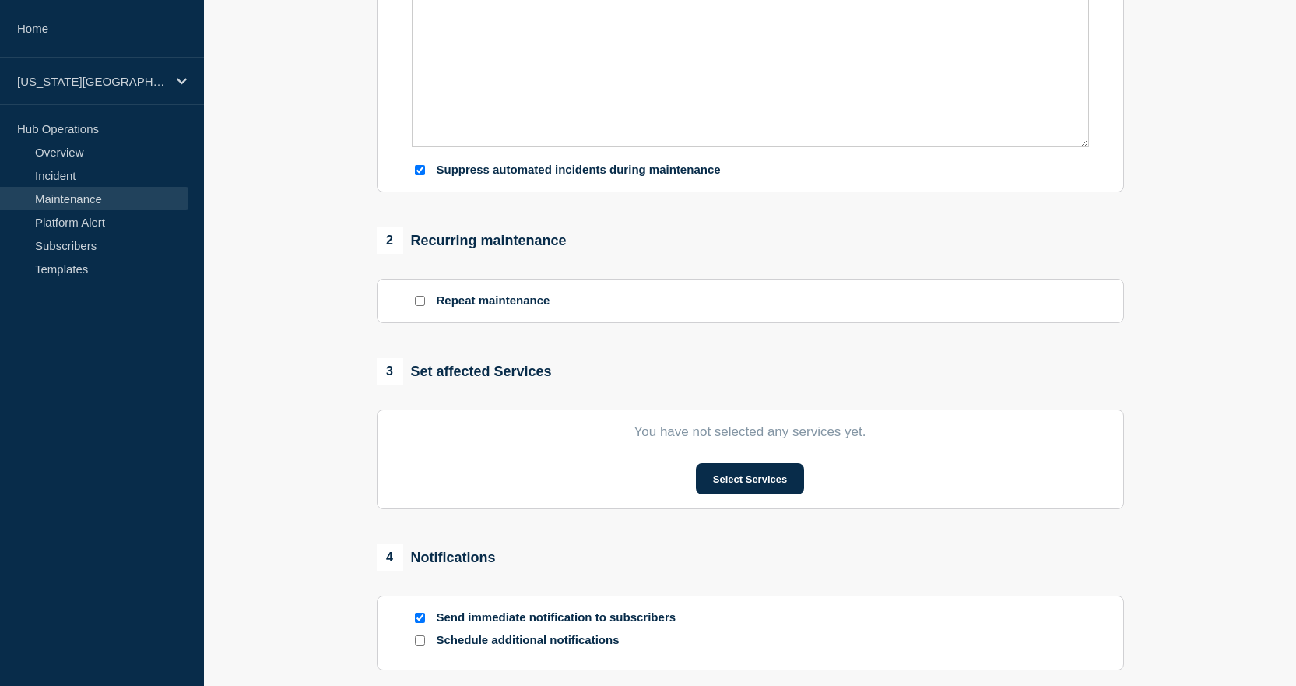
scroll to position [516, 0]
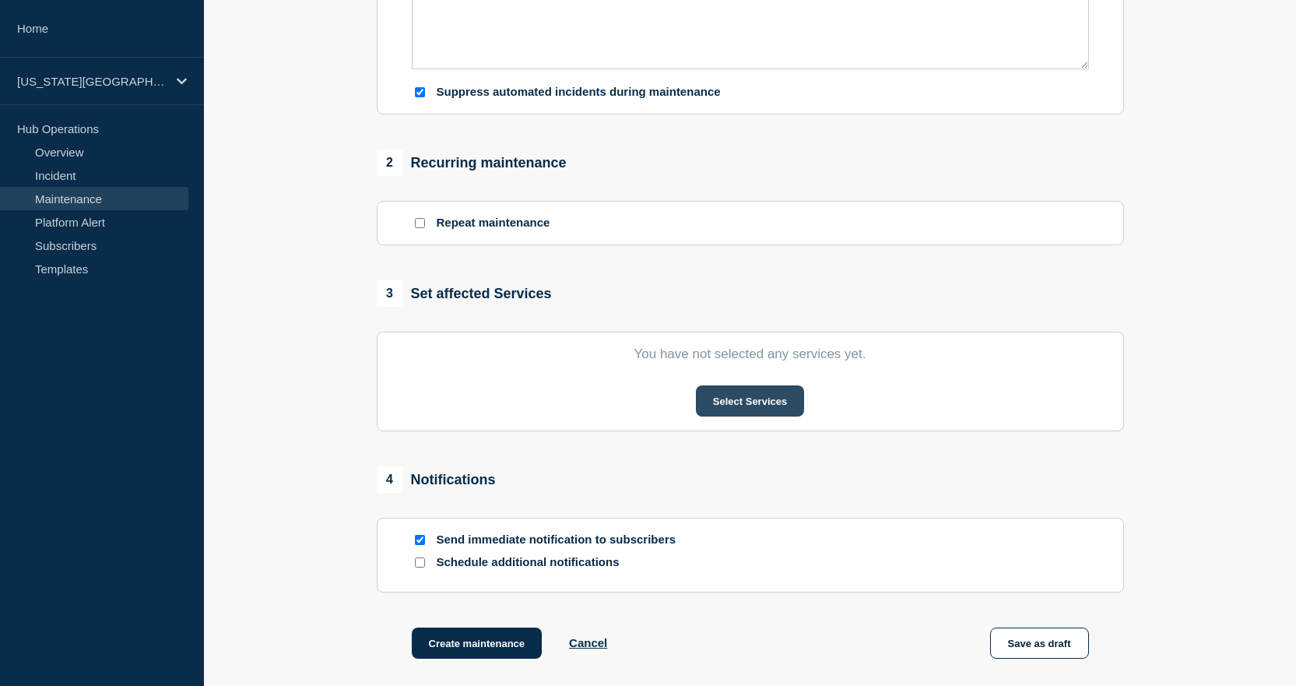
click at [727, 403] on button "Select Services" at bounding box center [750, 400] width 108 height 31
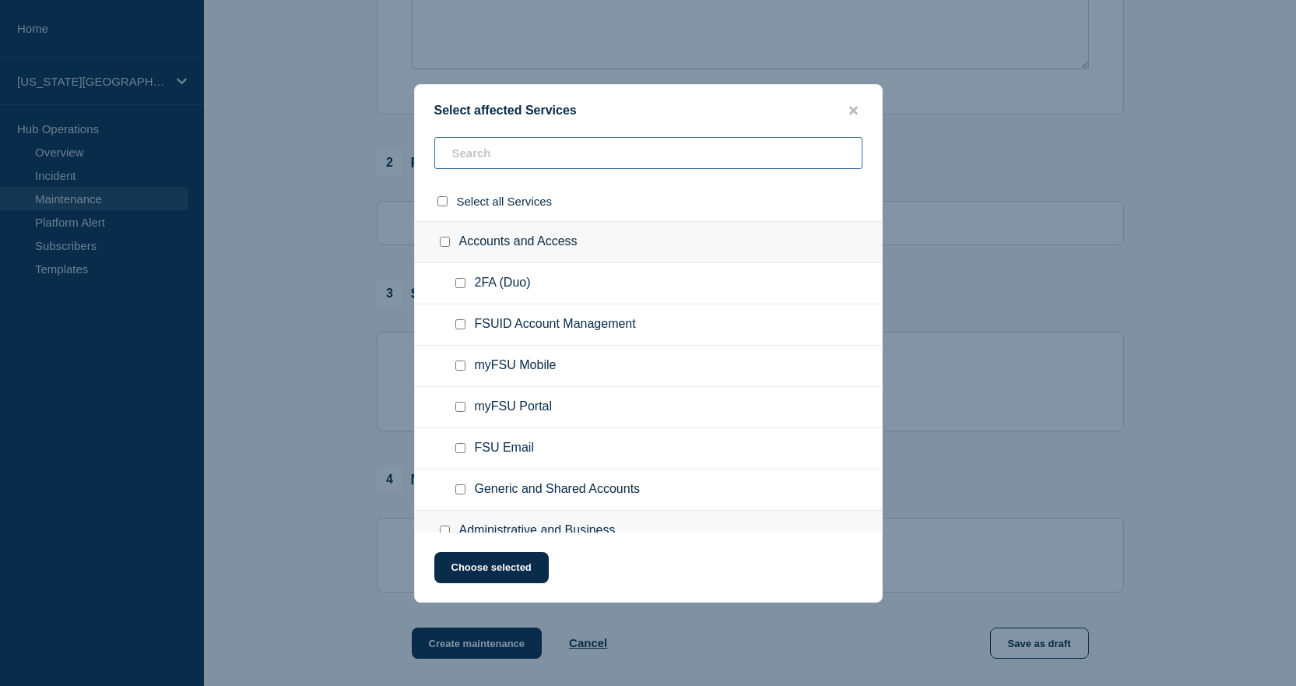
click at [457, 147] on input "text" at bounding box center [648, 153] width 428 height 32
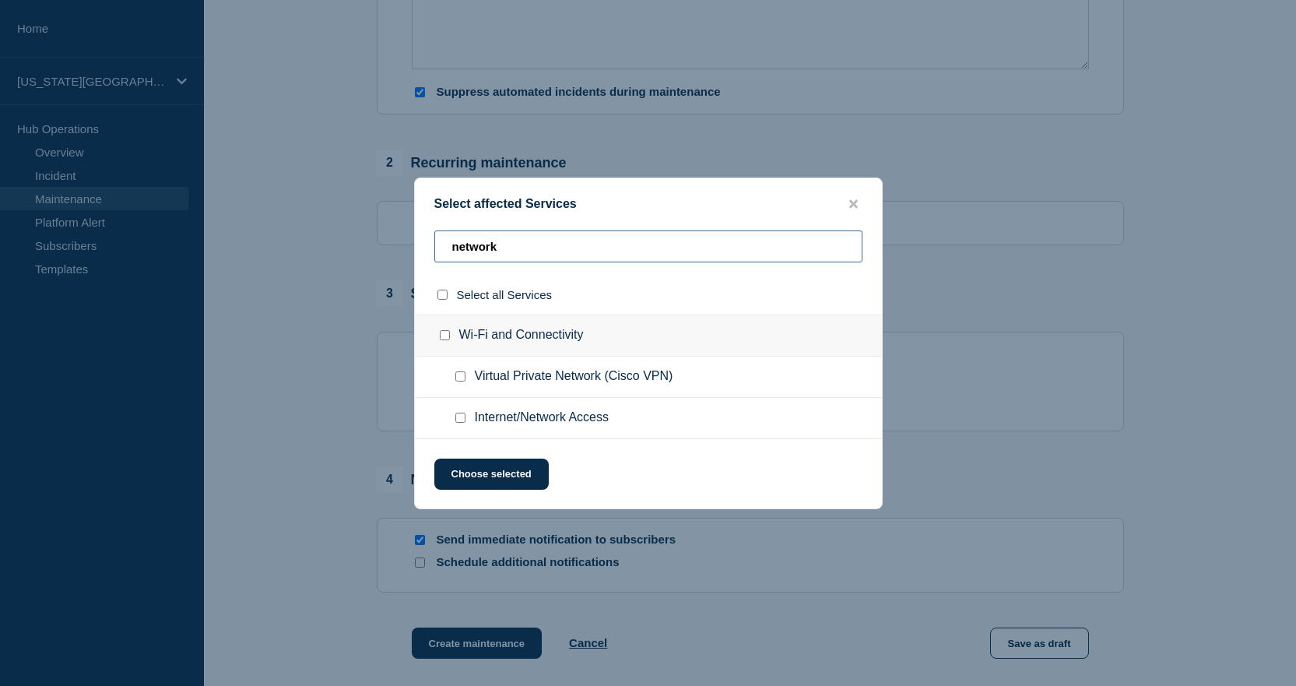
type input "network"
click at [462, 420] on input "Internet/Network Access checkbox" at bounding box center [461, 418] width 10 height 10
checkbox input "true"
click at [534, 473] on button "Choose selected" at bounding box center [491, 474] width 114 height 31
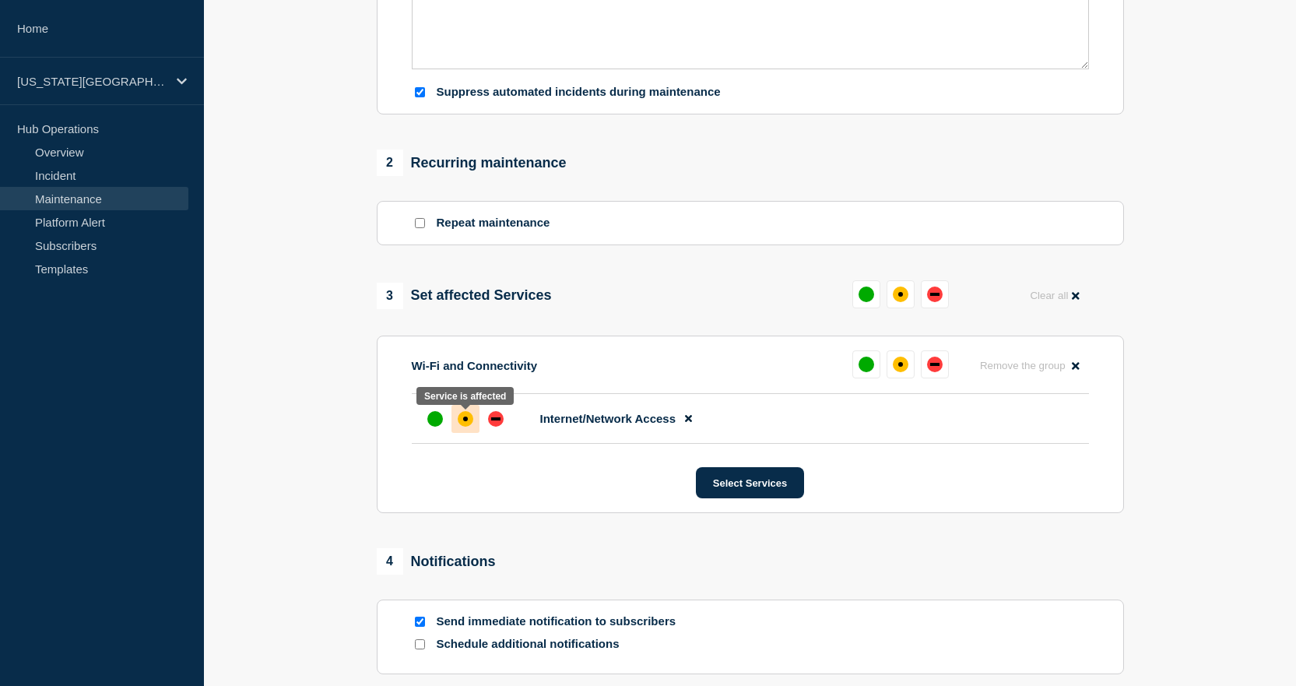
click at [472, 427] on div "affected" at bounding box center [466, 419] width 16 height 16
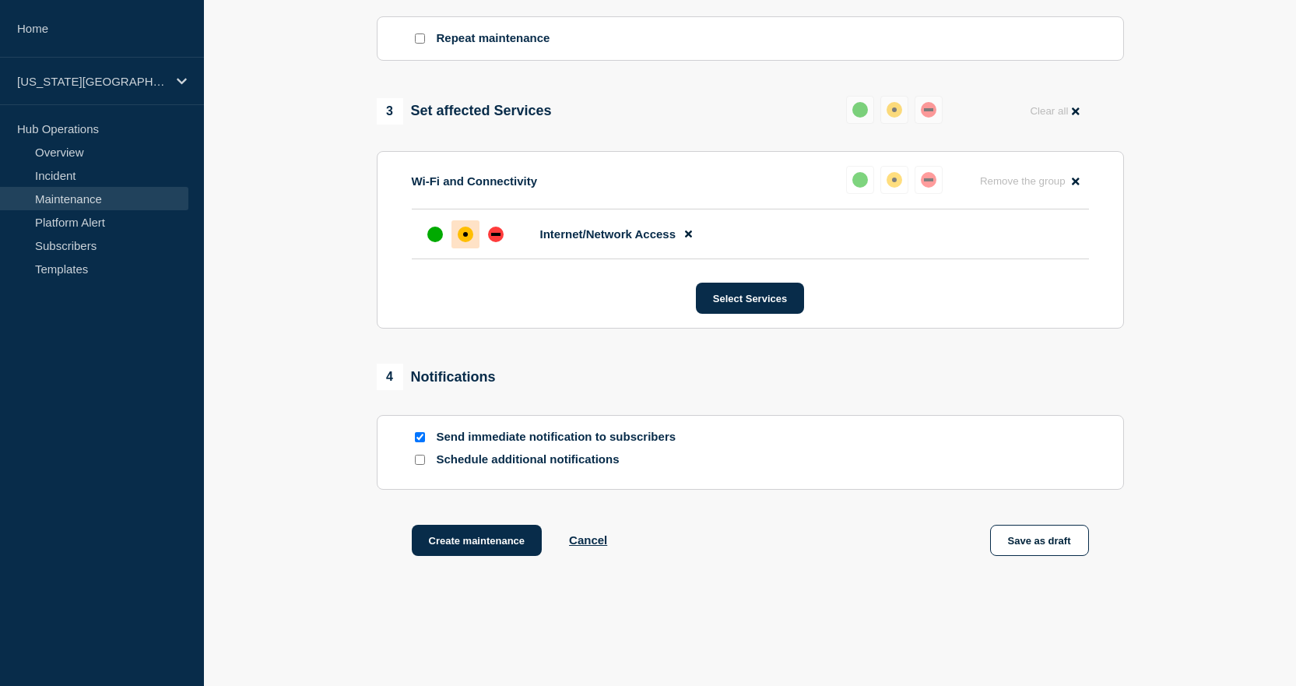
scroll to position [754, 0]
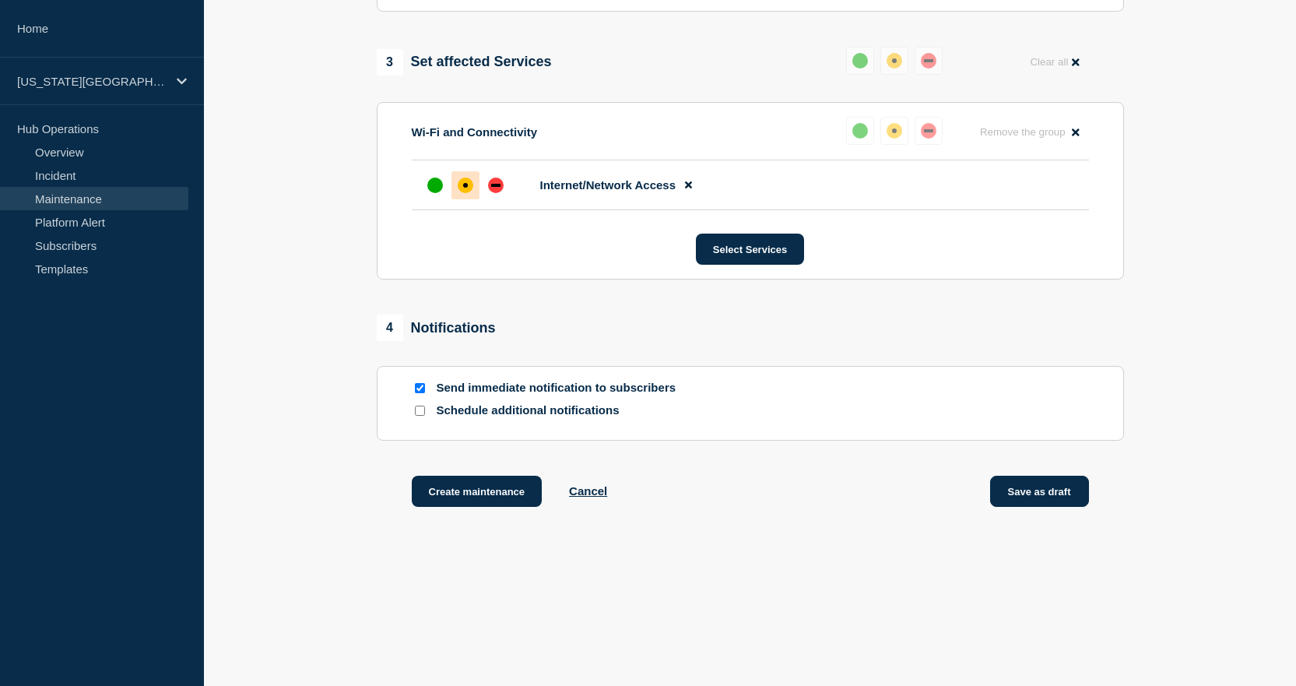
click at [1053, 495] on button "Save as draft" at bounding box center [1039, 491] width 99 height 31
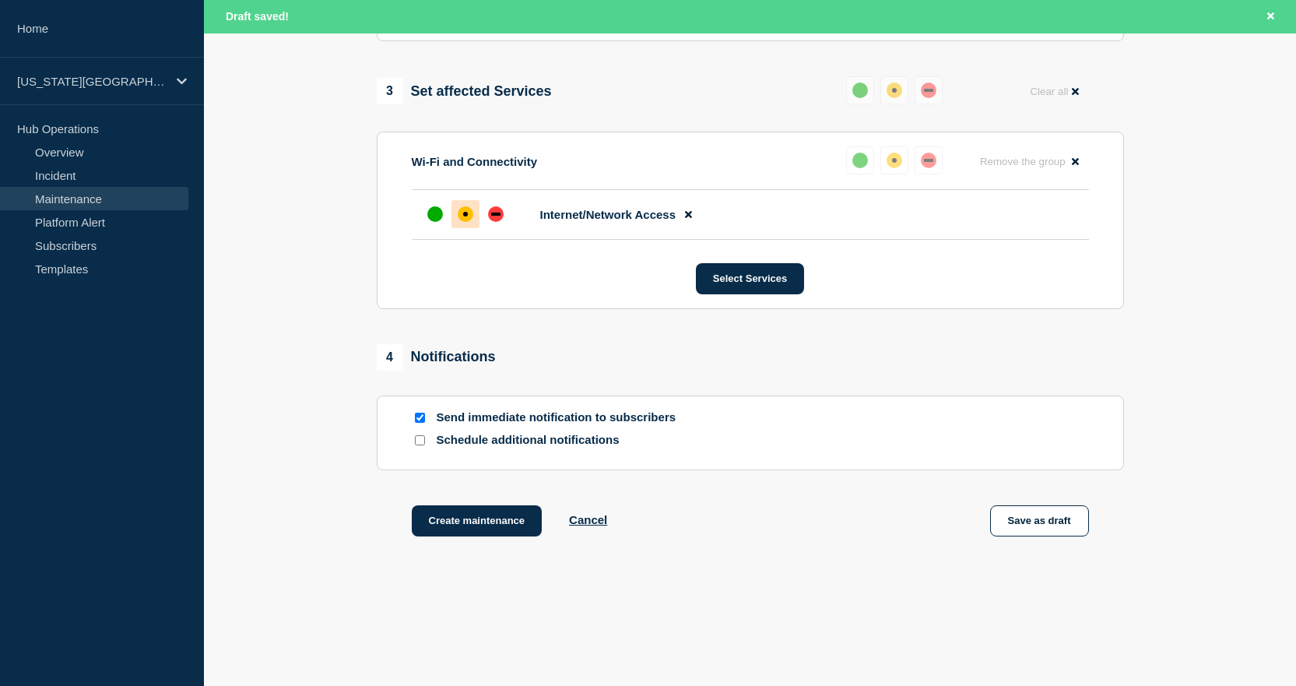
scroll to position [787, 0]
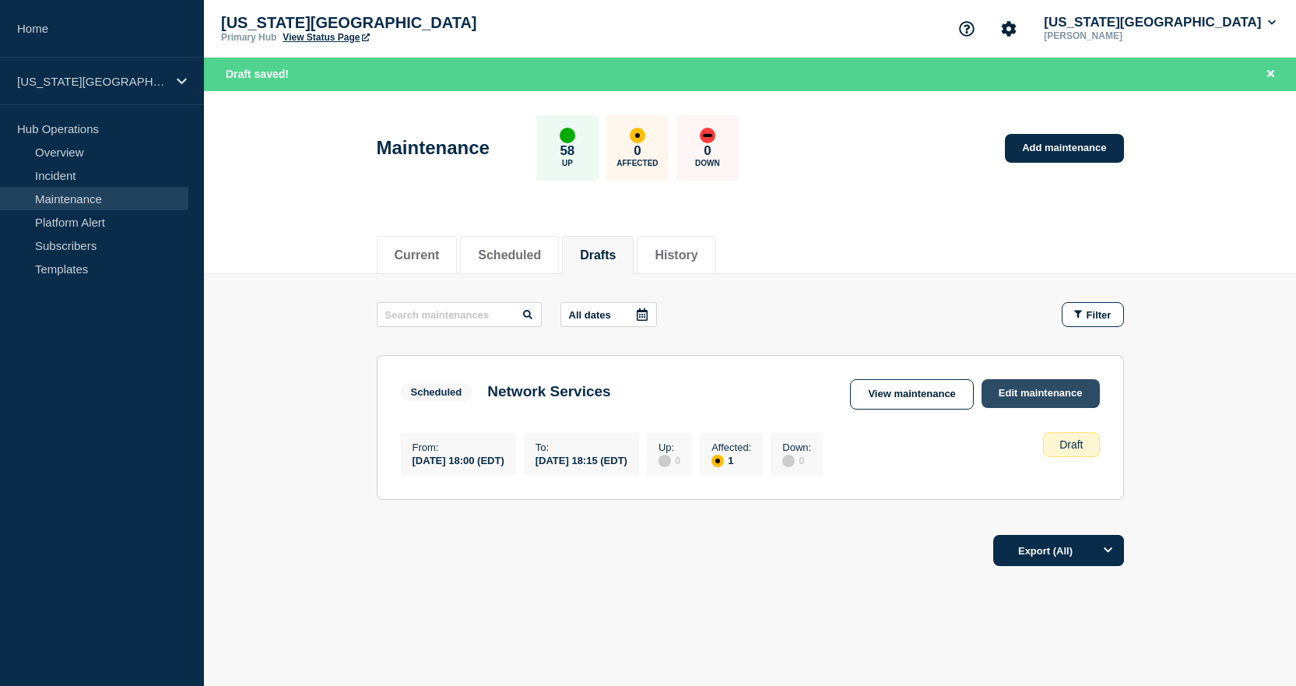
click at [1032, 381] on link "Edit maintenance" at bounding box center [1041, 393] width 118 height 29
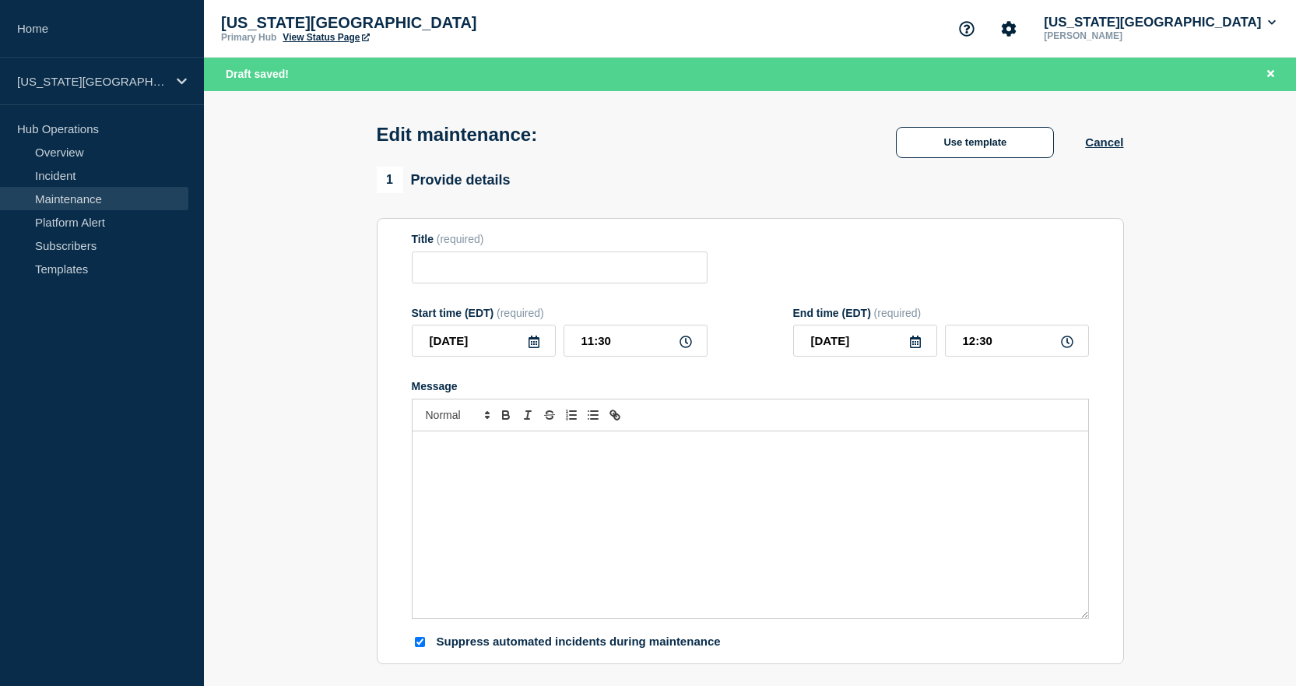
type input "Network Services"
type input "18:00"
type input "18:15"
checkbox input "true"
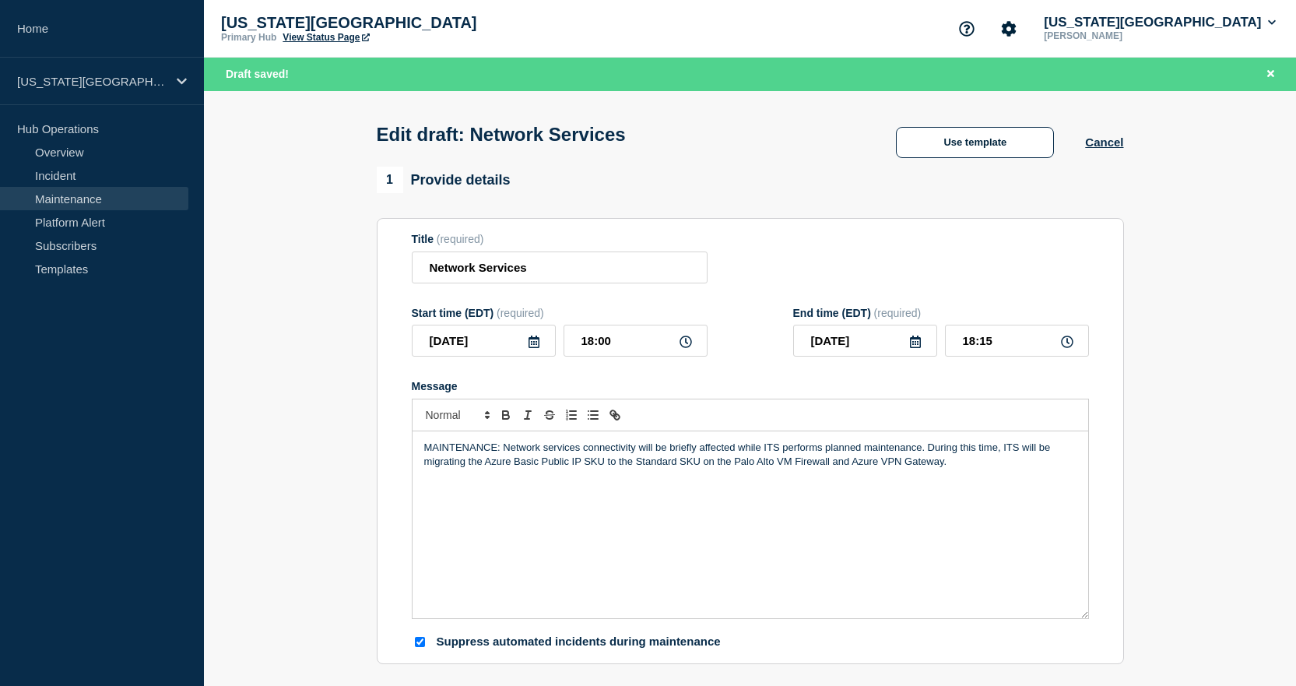
click at [333, 38] on link "View Status Page" at bounding box center [326, 37] width 86 height 11
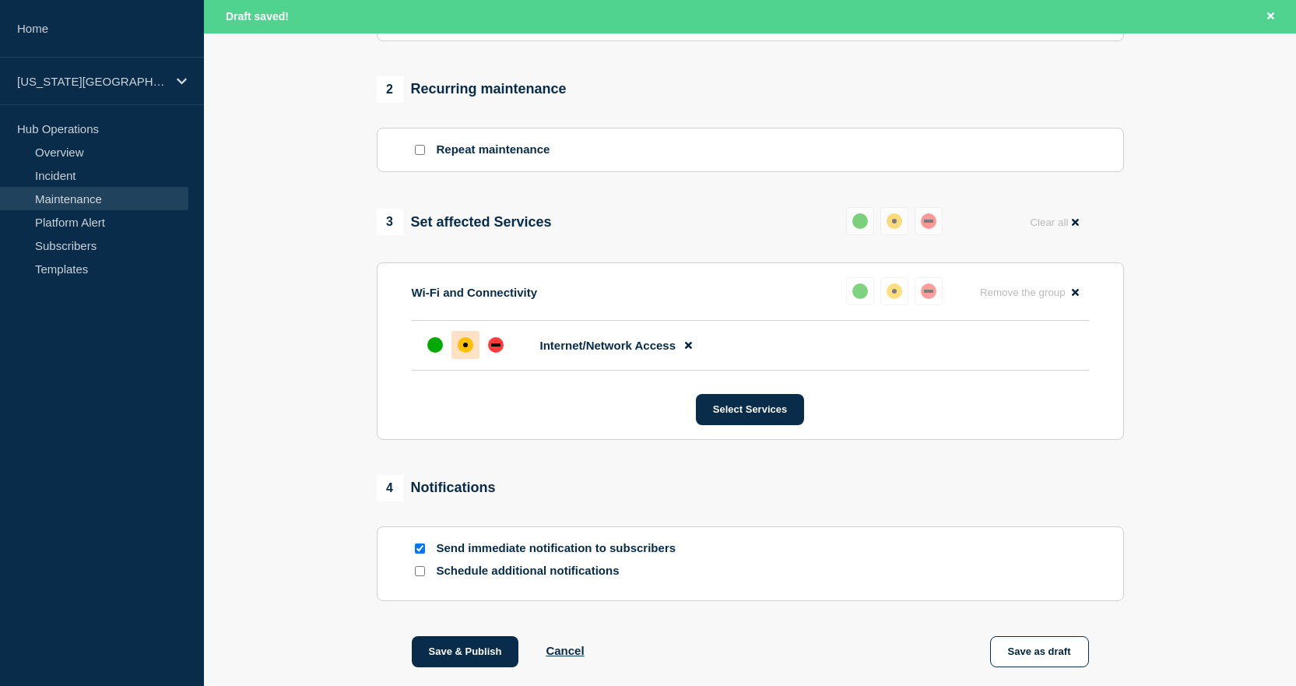
scroll to position [709, 0]
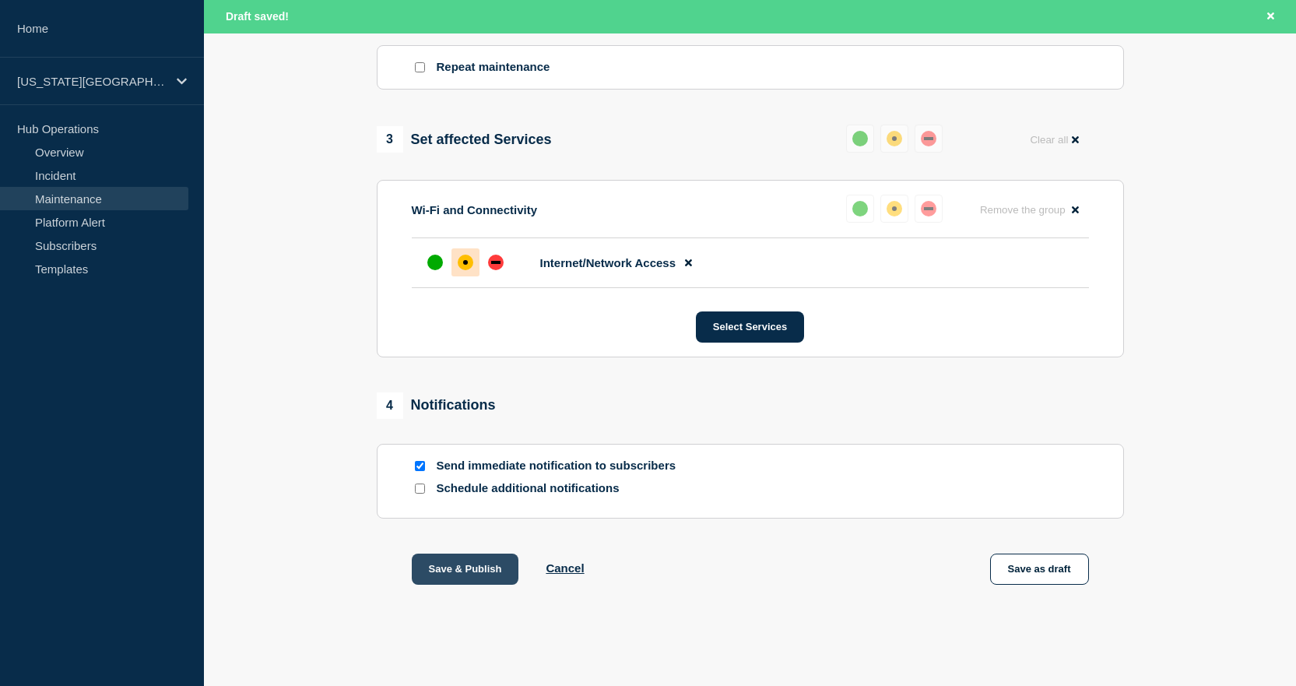
click at [456, 569] on button "Save & Publish" at bounding box center [465, 569] width 107 height 31
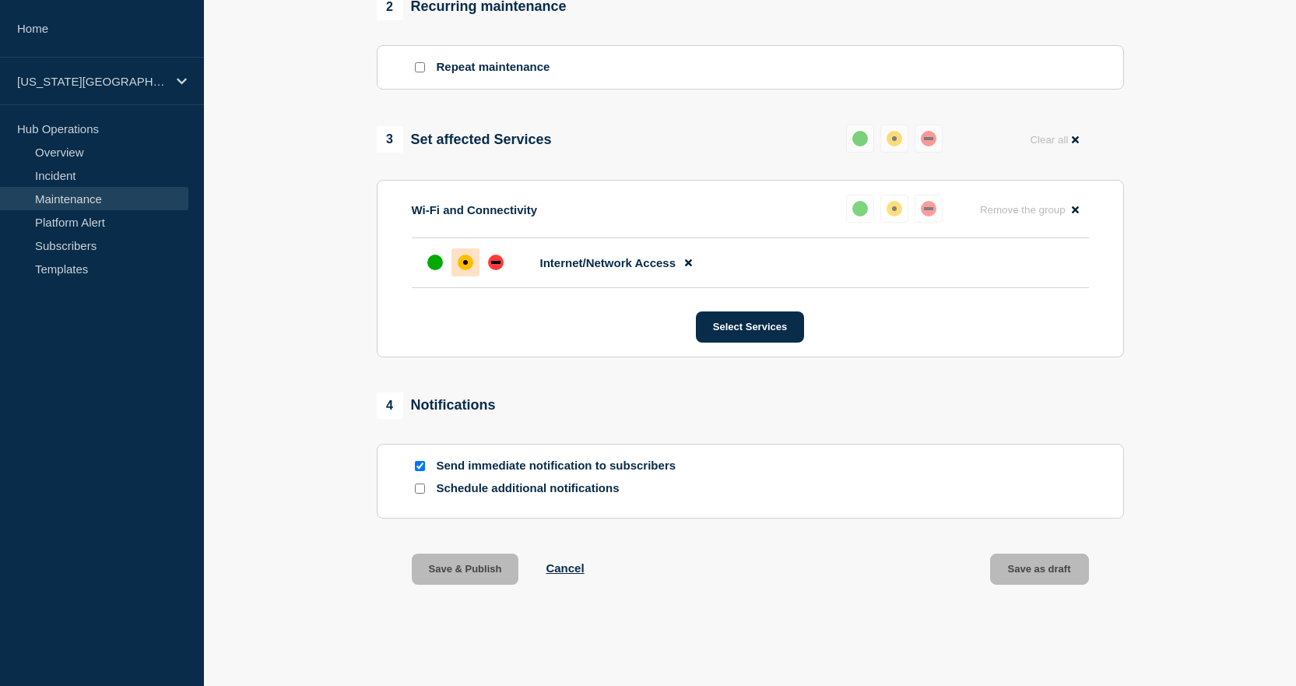
scroll to position [676, 0]
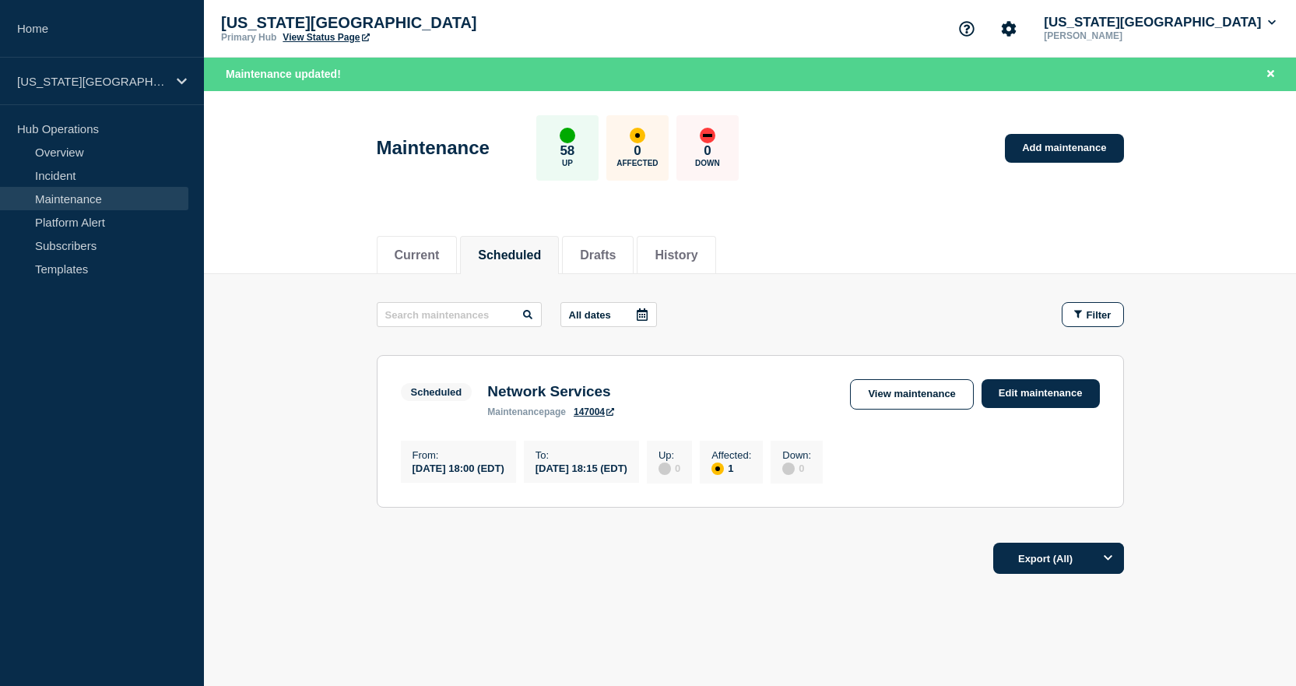
click at [309, 37] on link "View Status Page" at bounding box center [326, 37] width 86 height 11
click at [1213, 22] on button "[US_STATE][GEOGRAPHIC_DATA]" at bounding box center [1160, 23] width 238 height 16
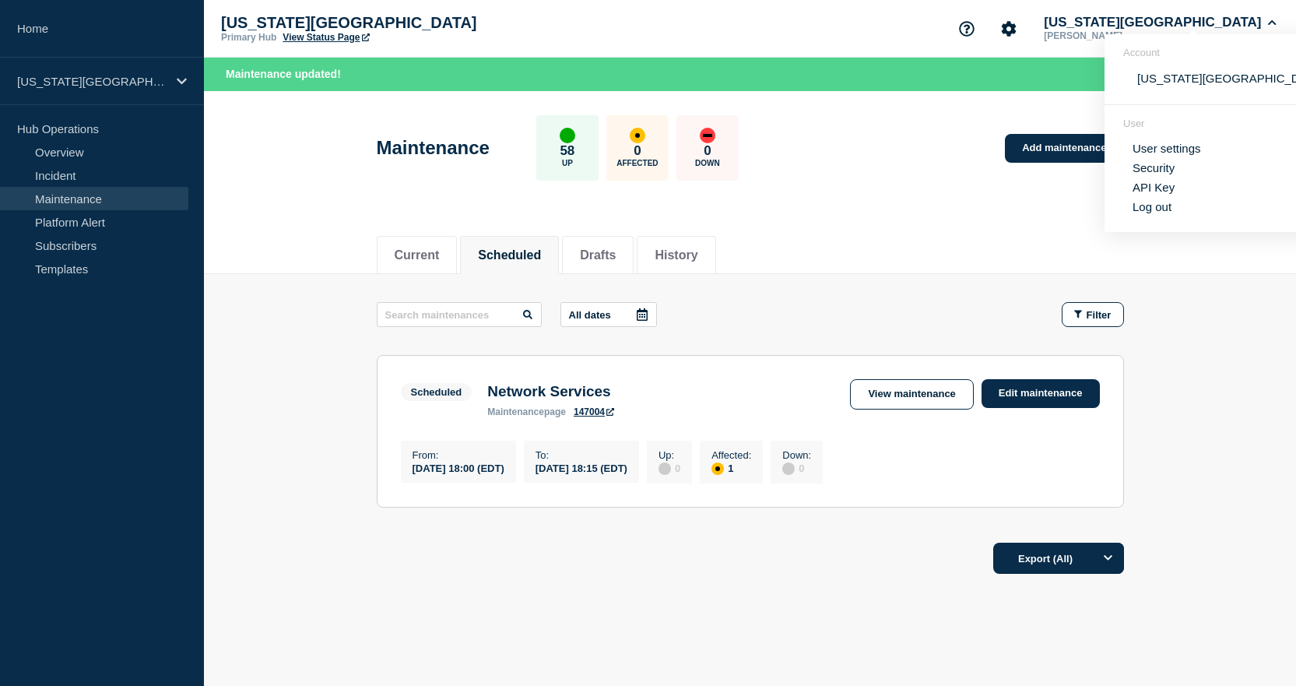
click at [1162, 213] on section "User User settings Security API Key Log out" at bounding box center [1226, 168] width 243 height 127
click at [1159, 209] on button "Log out" at bounding box center [1152, 206] width 39 height 13
